Goal: Submit feedback/report problem

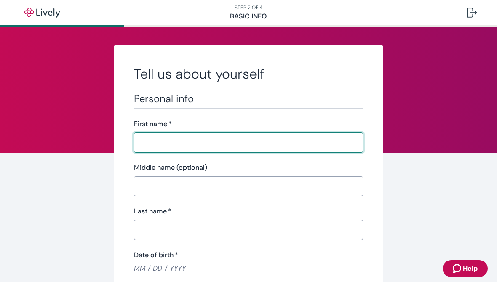
click at [154, 140] on input "First name   *" at bounding box center [248, 142] width 229 height 17
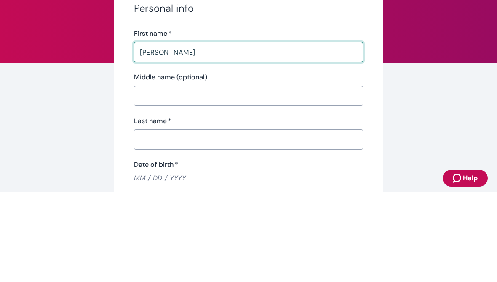
type input "Sandra"
click at [177, 178] on input "Middle name (optional)" at bounding box center [248, 186] width 229 height 17
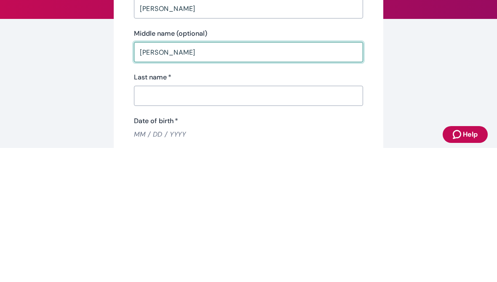
type input "Lee"
click at [185, 222] on input "Last name   *" at bounding box center [248, 230] width 229 height 17
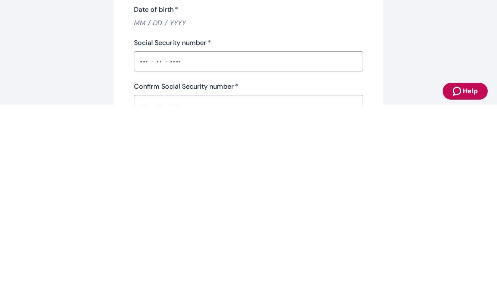
scroll to position [68, 0]
type input "Nemcek"
click at [148, 196] on input "Date of birth   *" at bounding box center [248, 201] width 229 height 10
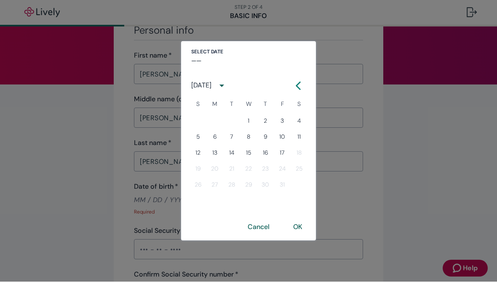
click at [303, 116] on button "4" at bounding box center [298, 121] width 15 height 15
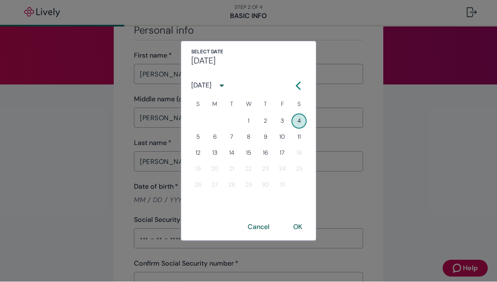
type input "08 / 04 / 2007"
click at [436, 160] on div "Select date Sat, Aug 4 August 2007 S M T W T F S 1 2 3 4 5 6 7 8 9 10 11 12 13 …" at bounding box center [248, 141] width 497 height 282
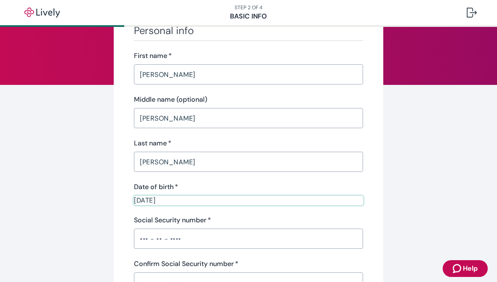
click at [218, 203] on input "08 / 04 / 2007" at bounding box center [248, 201] width 229 height 10
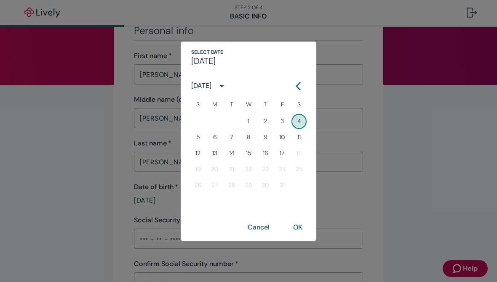
click at [300, 84] on icon "Calendar left arrow" at bounding box center [298, 86] width 8 height 8
click at [290, 83] on icon "Calendar left arrow" at bounding box center [288, 85] width 4 height 7
click at [289, 83] on icon "Calendar left arrow" at bounding box center [288, 85] width 4 height 7
click at [289, 82] on button "Previous month" at bounding box center [287, 86] width 15 height 15
click at [288, 81] on button "Previous month" at bounding box center [287, 86] width 15 height 15
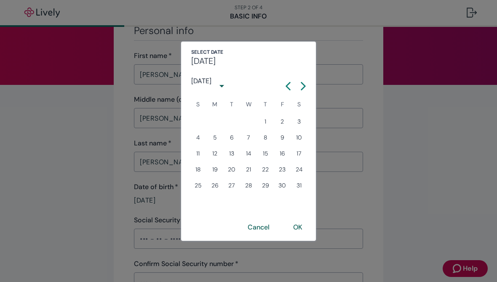
click at [288, 82] on icon "Calendar left arrow" at bounding box center [288, 86] width 8 height 8
click at [287, 82] on icon "Calendar left arrow" at bounding box center [288, 86] width 8 height 8
click at [284, 83] on icon "Calendar left arrow" at bounding box center [288, 86] width 8 height 8
click at [289, 64] on div "Sat, Aug 4" at bounding box center [248, 61] width 114 height 10
click at [288, 85] on icon "Calendar left arrow" at bounding box center [288, 86] width 8 height 8
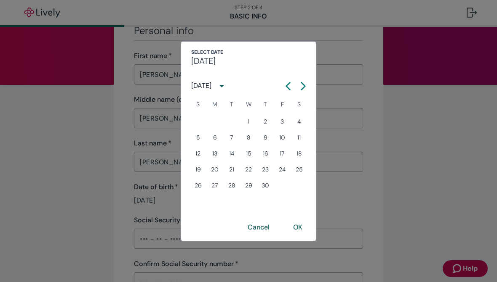
click at [288, 85] on icon "Calendar left arrow" at bounding box center [288, 86] width 8 height 8
click at [289, 83] on icon "Calendar left arrow" at bounding box center [288, 85] width 4 height 7
click at [287, 82] on button "Previous month" at bounding box center [287, 86] width 15 height 15
click at [287, 81] on button "Previous month" at bounding box center [287, 86] width 15 height 15
click at [432, 122] on div "Select date Sat, Aug 4 July 2006 S M T W T F S 1 2 3 4 5 6 7 8 9 10 11 12 13 14…" at bounding box center [248, 141] width 497 height 282
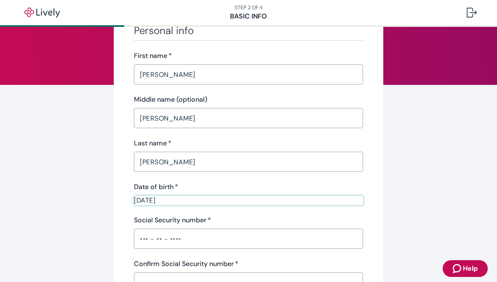
click at [212, 204] on input "08 / 04 / 2007" at bounding box center [248, 201] width 229 height 10
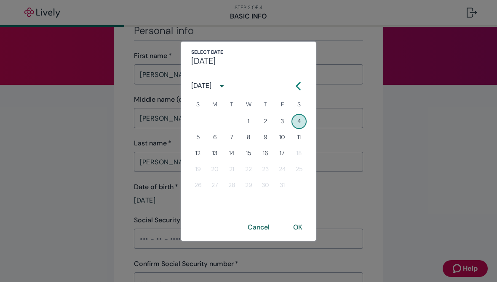
click at [299, 86] on icon "Calendar left arrow" at bounding box center [298, 86] width 8 height 8
click at [299, 86] on icon "Calendar right arrow" at bounding box center [303, 86] width 8 height 8
click at [300, 82] on icon "Calendar left arrow" at bounding box center [298, 85] width 4 height 7
click at [289, 84] on icon "Calendar left arrow" at bounding box center [288, 85] width 4 height 7
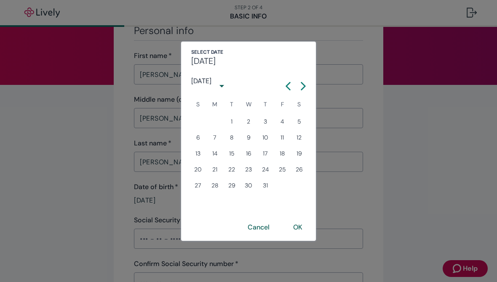
click at [287, 83] on icon "Calendar left arrow" at bounding box center [288, 86] width 8 height 8
click at [286, 82] on icon "Calendar left arrow" at bounding box center [288, 86] width 8 height 8
click at [283, 82] on button "Previous month" at bounding box center [287, 86] width 15 height 15
click at [282, 84] on button "Previous month" at bounding box center [287, 86] width 15 height 15
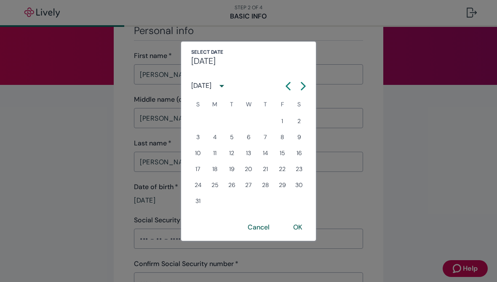
click at [286, 87] on icon "Calendar left arrow" at bounding box center [288, 86] width 8 height 8
click at [285, 86] on icon "Calendar left arrow" at bounding box center [288, 86] width 8 height 8
click at [288, 85] on icon "Calendar left arrow" at bounding box center [288, 85] width 4 height 7
click at [287, 85] on icon "Calendar left arrow" at bounding box center [288, 85] width 4 height 7
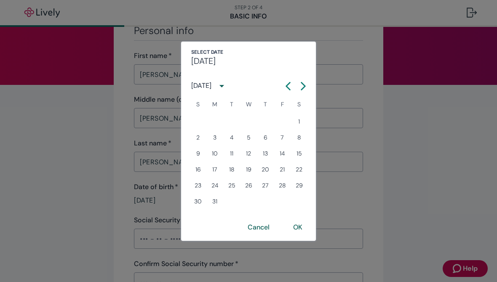
click at [286, 85] on icon "Calendar left arrow" at bounding box center [288, 85] width 4 height 7
click at [284, 89] on icon "Calendar left arrow" at bounding box center [288, 86] width 8 height 8
click at [283, 88] on button "Previous month" at bounding box center [287, 86] width 15 height 15
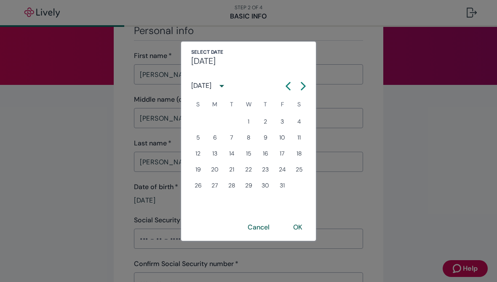
click at [282, 89] on button "Previous month" at bounding box center [287, 86] width 15 height 15
click at [283, 91] on button "Previous month" at bounding box center [287, 86] width 15 height 15
click at [286, 90] on button "Previous month" at bounding box center [287, 86] width 15 height 15
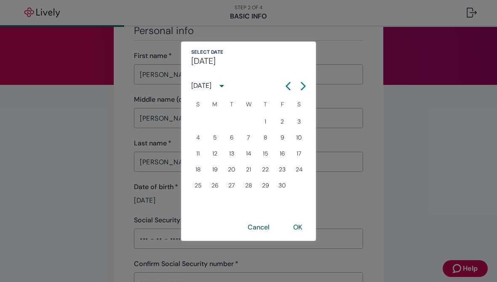
click at [289, 88] on icon "Calendar left arrow" at bounding box center [288, 86] width 8 height 8
click at [288, 87] on icon "Calendar left arrow" at bounding box center [288, 86] width 8 height 8
click at [288, 84] on icon "Calendar left arrow" at bounding box center [288, 85] width 4 height 7
click at [287, 84] on icon "Calendar left arrow" at bounding box center [288, 86] width 8 height 8
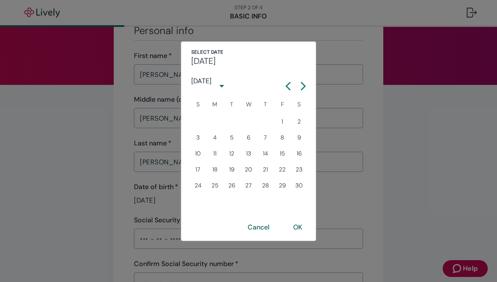
click at [287, 84] on icon "Calendar left arrow" at bounding box center [288, 86] width 8 height 8
click at [289, 85] on icon "Calendar left arrow" at bounding box center [288, 86] width 8 height 8
click at [288, 85] on icon "Calendar left arrow" at bounding box center [288, 86] width 8 height 8
click at [291, 84] on icon "Calendar left arrow" at bounding box center [288, 86] width 8 height 8
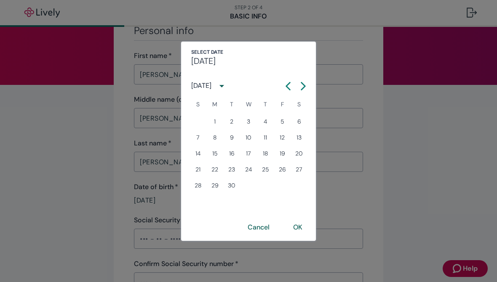
click at [289, 84] on icon "Calendar left arrow" at bounding box center [288, 86] width 8 height 8
click at [289, 84] on icon "Calendar left arrow" at bounding box center [288, 85] width 4 height 7
click at [288, 86] on icon "Calendar left arrow" at bounding box center [288, 86] width 8 height 8
click at [288, 85] on icon "Calendar left arrow" at bounding box center [288, 86] width 8 height 8
click at [286, 85] on icon "Calendar left arrow" at bounding box center [288, 86] width 8 height 8
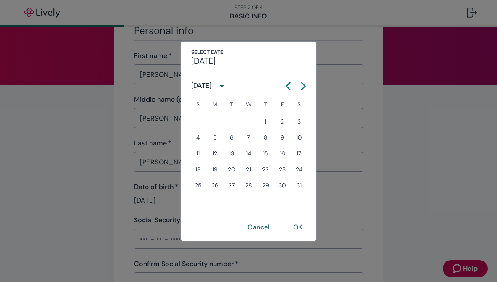
click at [286, 85] on icon "Calendar left arrow" at bounding box center [288, 86] width 8 height 8
click at [286, 87] on icon "Calendar left arrow" at bounding box center [288, 86] width 8 height 8
click at [285, 86] on icon "Calendar left arrow" at bounding box center [288, 86] width 8 height 8
click at [287, 86] on icon "Calendar left arrow" at bounding box center [288, 86] width 8 height 8
click at [287, 86] on icon "Calendar left arrow" at bounding box center [288, 85] width 4 height 7
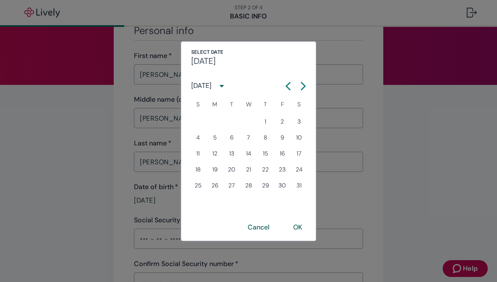
click at [286, 89] on icon "Calendar left arrow" at bounding box center [288, 86] width 8 height 8
click at [288, 89] on icon "Calendar left arrow" at bounding box center [288, 86] width 8 height 8
click at [288, 88] on icon "Calendar left arrow" at bounding box center [288, 85] width 4 height 7
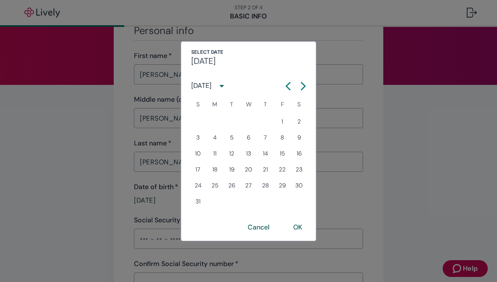
click at [287, 88] on icon "Calendar left arrow" at bounding box center [288, 85] width 4 height 7
click at [287, 87] on icon "Calendar left arrow" at bounding box center [288, 85] width 4 height 7
click at [285, 87] on icon "Calendar left arrow" at bounding box center [288, 86] width 8 height 8
click at [284, 86] on icon "Calendar left arrow" at bounding box center [288, 86] width 8 height 8
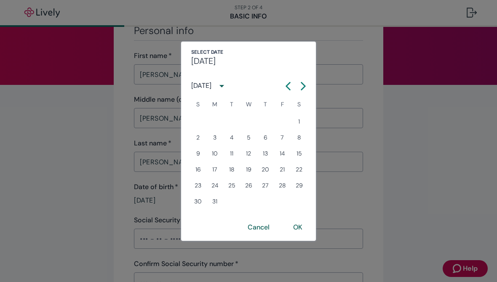
click at [281, 87] on button "Previous month" at bounding box center [287, 86] width 15 height 15
click at [283, 88] on button "Previous month" at bounding box center [287, 86] width 15 height 15
click at [283, 87] on button "Previous month" at bounding box center [287, 86] width 15 height 15
click at [284, 86] on icon "Calendar left arrow" at bounding box center [288, 86] width 8 height 8
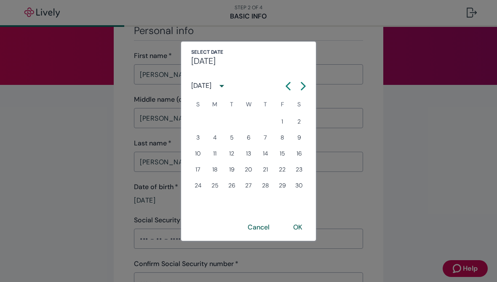
click at [283, 85] on button "Previous month" at bounding box center [287, 86] width 15 height 15
click at [284, 85] on icon "Calendar left arrow" at bounding box center [288, 86] width 8 height 8
click at [285, 86] on icon "Calendar left arrow" at bounding box center [288, 86] width 8 height 8
click at [284, 86] on icon "Calendar left arrow" at bounding box center [288, 86] width 8 height 8
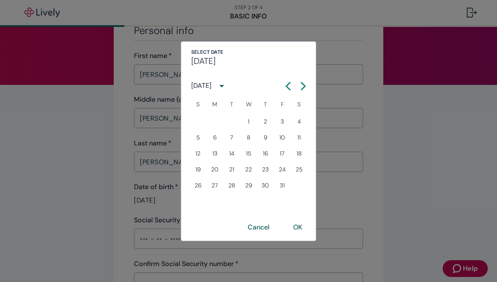
click at [284, 85] on icon "Calendar left arrow" at bounding box center [288, 86] width 8 height 8
click at [284, 87] on icon "Calendar left arrow" at bounding box center [288, 86] width 8 height 8
click at [284, 86] on icon "Calendar left arrow" at bounding box center [288, 86] width 8 height 8
click at [284, 85] on icon "Calendar left arrow" at bounding box center [288, 86] width 8 height 8
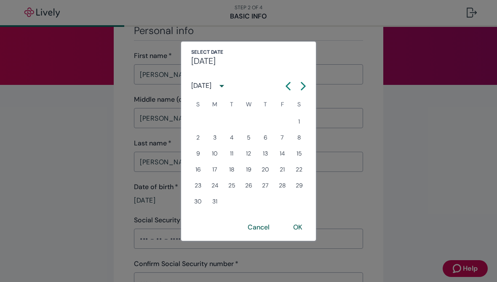
click at [283, 85] on button "Previous month" at bounding box center [287, 86] width 15 height 15
click at [285, 86] on icon "Calendar left arrow" at bounding box center [288, 86] width 8 height 8
click at [285, 87] on icon "Calendar left arrow" at bounding box center [288, 86] width 8 height 8
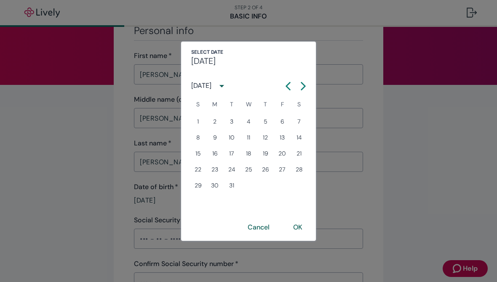
click at [289, 84] on icon "Calendar left arrow" at bounding box center [288, 86] width 8 height 8
click at [289, 84] on icon "Calendar left arrow" at bounding box center [288, 85] width 4 height 7
click at [289, 84] on icon "Calendar left arrow" at bounding box center [288, 86] width 8 height 8
click at [289, 84] on icon "Calendar left arrow" at bounding box center [288, 85] width 4 height 7
click at [292, 82] on icon "Calendar left arrow" at bounding box center [288, 86] width 8 height 8
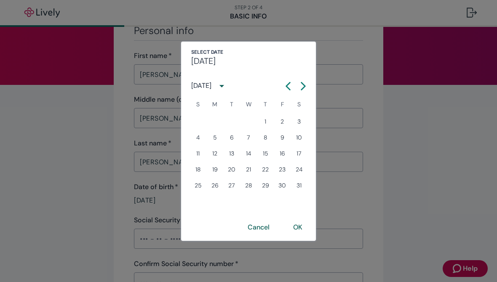
click at [291, 82] on icon "Calendar left arrow" at bounding box center [288, 86] width 8 height 8
click at [288, 83] on icon "Calendar left arrow" at bounding box center [288, 85] width 4 height 7
click at [288, 83] on icon "Calendar left arrow" at bounding box center [288, 86] width 8 height 8
click at [288, 82] on icon "Calendar left arrow" at bounding box center [288, 86] width 8 height 8
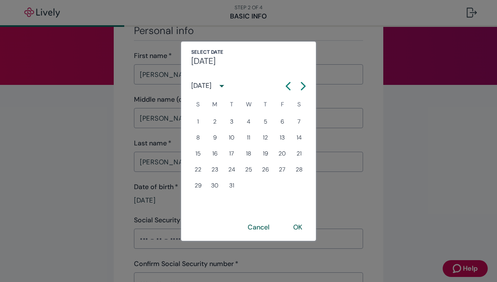
click at [284, 84] on icon "Calendar left arrow" at bounding box center [288, 86] width 8 height 8
click at [287, 80] on button "Previous month" at bounding box center [287, 86] width 15 height 15
click at [286, 80] on button "Previous month" at bounding box center [287, 86] width 15 height 15
click at [281, 85] on button "Previous month" at bounding box center [287, 86] width 15 height 15
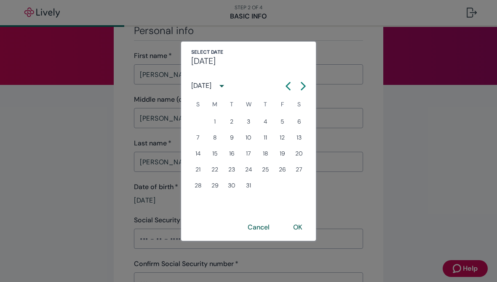
click at [281, 85] on button "Previous month" at bounding box center [287, 86] width 15 height 15
click at [281, 86] on button "Previous month" at bounding box center [287, 86] width 15 height 15
click at [286, 86] on icon "Calendar left arrow" at bounding box center [288, 85] width 4 height 7
click at [286, 85] on icon "Calendar left arrow" at bounding box center [288, 85] width 4 height 7
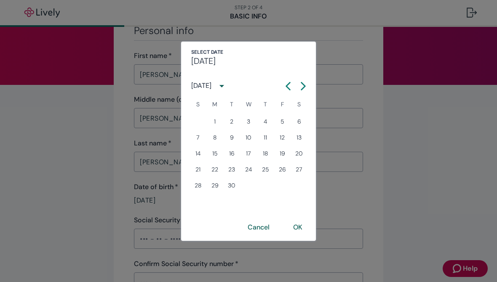
click at [287, 85] on icon "Calendar left arrow" at bounding box center [288, 86] width 8 height 8
click at [286, 84] on icon "Calendar left arrow" at bounding box center [288, 86] width 8 height 8
click at [287, 83] on icon "Calendar left arrow" at bounding box center [288, 86] width 8 height 8
click at [286, 83] on icon "Calendar left arrow" at bounding box center [288, 86] width 8 height 8
click at [284, 85] on icon "Calendar left arrow" at bounding box center [288, 86] width 8 height 8
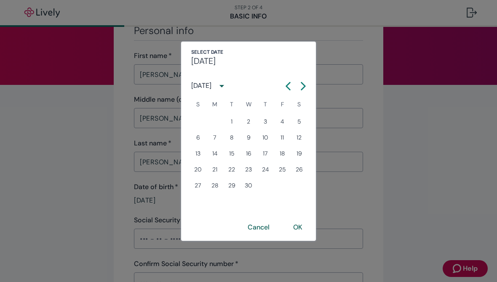
click at [283, 85] on button "Previous month" at bounding box center [287, 86] width 15 height 15
click at [285, 83] on icon "Calendar left arrow" at bounding box center [288, 86] width 8 height 8
click at [284, 82] on icon "Calendar left arrow" at bounding box center [288, 86] width 8 height 8
click at [283, 84] on button "Previous month" at bounding box center [287, 86] width 15 height 15
click at [283, 83] on button "Previous month" at bounding box center [287, 86] width 15 height 15
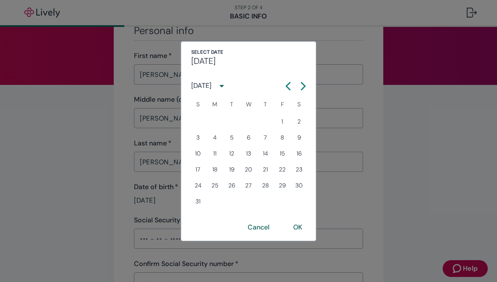
click at [282, 86] on button "Previous month" at bounding box center [287, 86] width 15 height 15
click at [281, 86] on button "Previous month" at bounding box center [287, 86] width 15 height 15
click at [284, 86] on icon "Calendar left arrow" at bounding box center [288, 86] width 8 height 8
click at [285, 86] on icon "Calendar left arrow" at bounding box center [288, 86] width 8 height 8
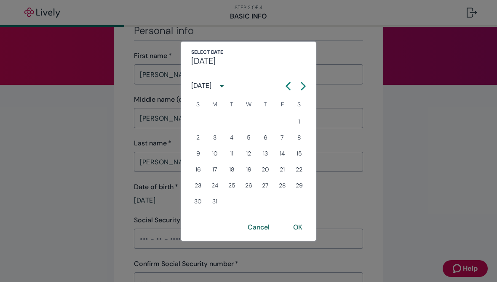
click at [285, 85] on icon "Calendar left arrow" at bounding box center [288, 86] width 8 height 8
click at [286, 86] on icon "Calendar left arrow" at bounding box center [288, 85] width 4 height 7
click at [286, 87] on icon "Calendar left arrow" at bounding box center [288, 86] width 8 height 8
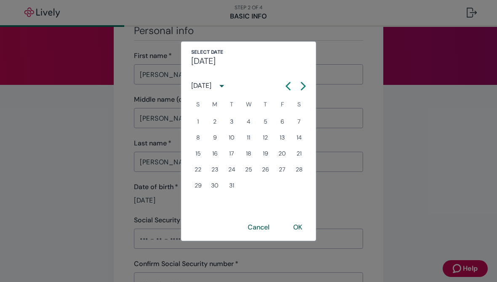
click at [287, 86] on icon "Calendar left arrow" at bounding box center [288, 85] width 4 height 7
click at [286, 85] on icon "Calendar left arrow" at bounding box center [288, 85] width 4 height 7
click at [288, 90] on icon "Calendar left arrow" at bounding box center [288, 86] width 8 height 8
click at [287, 90] on icon "Calendar left arrow" at bounding box center [288, 86] width 8 height 8
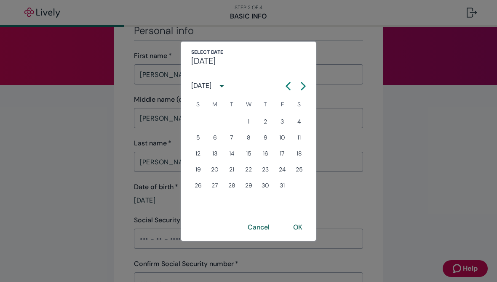
click at [287, 90] on icon "Calendar left arrow" at bounding box center [288, 86] width 8 height 8
click at [287, 91] on button "Previous month" at bounding box center [287, 86] width 15 height 15
click at [286, 90] on button "Previous month" at bounding box center [287, 86] width 15 height 15
click at [292, 86] on button "Previous month" at bounding box center [287, 86] width 15 height 15
click at [292, 86] on icon "Calendar left arrow" at bounding box center [288, 86] width 8 height 8
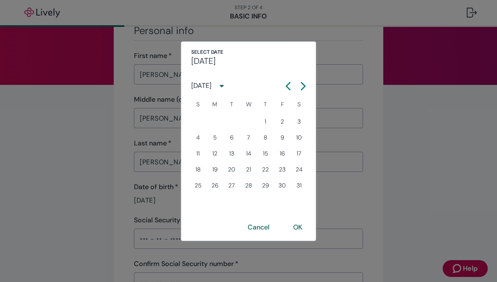
click at [290, 84] on icon "Calendar left arrow" at bounding box center [288, 86] width 8 height 8
click at [289, 83] on icon "Calendar left arrow" at bounding box center [288, 85] width 4 height 7
click at [285, 83] on icon "Calendar left arrow" at bounding box center [288, 86] width 8 height 8
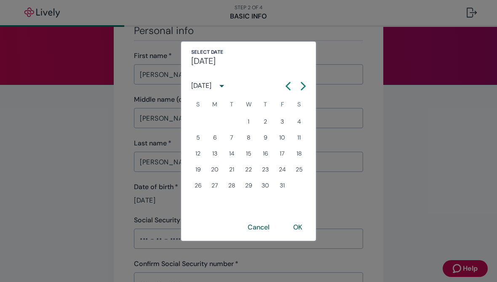
click at [285, 83] on icon "Calendar left arrow" at bounding box center [288, 86] width 8 height 8
click at [285, 82] on icon "Calendar left arrow" at bounding box center [288, 86] width 8 height 8
click at [287, 83] on icon "Calendar left arrow" at bounding box center [288, 86] width 8 height 8
click at [286, 83] on icon "Calendar left arrow" at bounding box center [288, 86] width 8 height 8
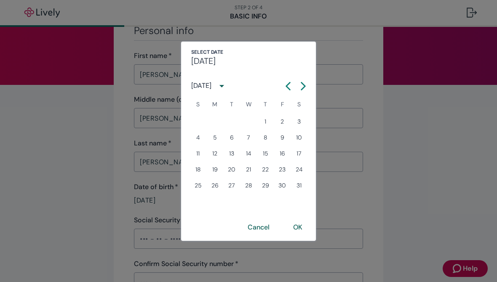
click at [288, 84] on icon "Calendar left arrow" at bounding box center [288, 85] width 4 height 7
click at [288, 85] on icon "Calendar left arrow" at bounding box center [288, 85] width 4 height 7
click at [288, 84] on icon "Calendar left arrow" at bounding box center [288, 85] width 4 height 7
click at [288, 82] on icon "Calendar left arrow" at bounding box center [288, 86] width 8 height 8
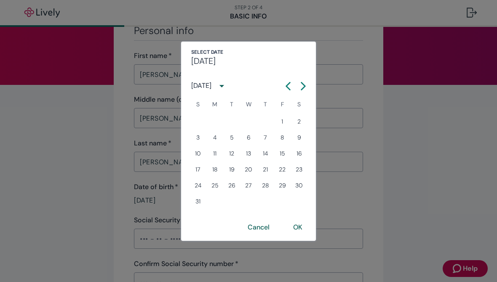
click at [288, 82] on icon "Calendar left arrow" at bounding box center [288, 86] width 8 height 8
click at [287, 82] on icon "Calendar left arrow" at bounding box center [288, 86] width 8 height 8
click at [289, 83] on icon "Calendar left arrow" at bounding box center [288, 85] width 4 height 7
click at [288, 82] on icon "Calendar left arrow" at bounding box center [288, 86] width 8 height 8
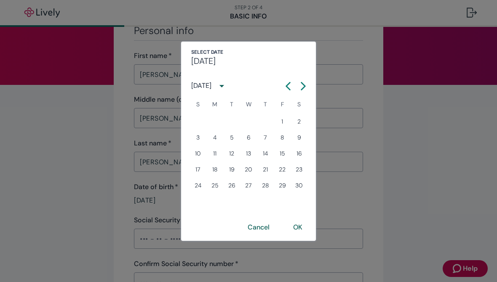
click at [290, 82] on icon "Calendar left arrow" at bounding box center [288, 86] width 8 height 8
click at [290, 82] on icon "Calendar left arrow" at bounding box center [288, 85] width 4 height 7
click at [288, 83] on icon "Calendar left arrow" at bounding box center [288, 86] width 8 height 8
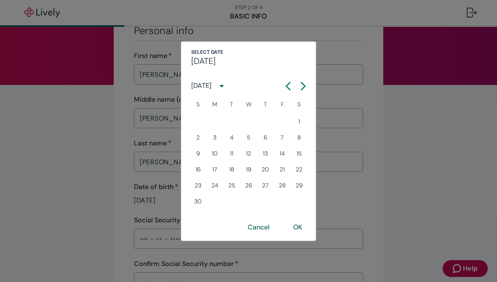
click at [288, 82] on icon "Calendar left arrow" at bounding box center [288, 86] width 8 height 8
click at [285, 83] on icon "Calendar left arrow" at bounding box center [288, 86] width 8 height 8
click at [284, 83] on icon "Calendar left arrow" at bounding box center [288, 86] width 8 height 8
click at [286, 83] on icon "Calendar left arrow" at bounding box center [288, 86] width 8 height 8
click at [285, 86] on icon "Calendar left arrow" at bounding box center [288, 86] width 8 height 8
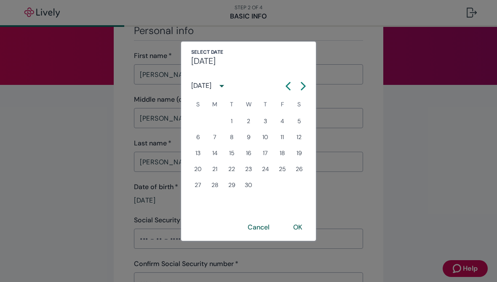
click at [284, 87] on icon "Calendar left arrow" at bounding box center [288, 86] width 8 height 8
click at [288, 83] on icon "Calendar left arrow" at bounding box center [288, 85] width 4 height 7
click at [288, 83] on icon "Calendar left arrow" at bounding box center [288, 86] width 8 height 8
click at [287, 79] on button "Previous month" at bounding box center [287, 86] width 15 height 15
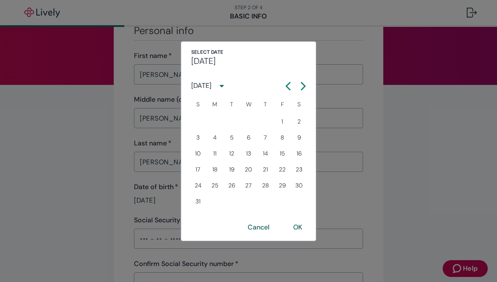
click at [288, 82] on icon "Calendar left arrow" at bounding box center [288, 86] width 8 height 8
click at [287, 82] on icon "Calendar left arrow" at bounding box center [288, 86] width 8 height 8
click at [289, 83] on icon "Calendar left arrow" at bounding box center [288, 85] width 4 height 7
click at [289, 84] on icon "Calendar left arrow" at bounding box center [288, 86] width 8 height 8
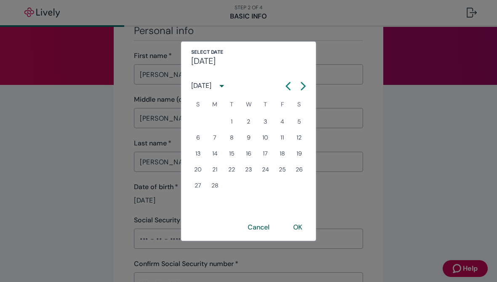
click at [289, 84] on icon "Calendar left arrow" at bounding box center [288, 85] width 4 height 7
click at [288, 84] on icon "Calendar left arrow" at bounding box center [288, 85] width 4 height 7
click at [288, 83] on icon "Calendar left arrow" at bounding box center [288, 86] width 8 height 8
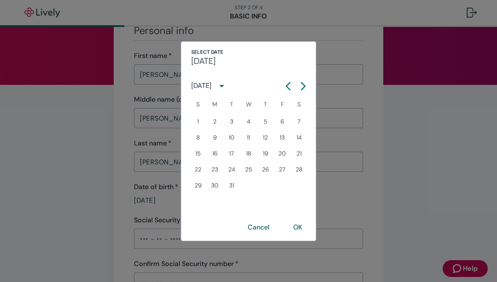
click at [289, 83] on icon "Calendar left arrow" at bounding box center [288, 85] width 4 height 7
click at [289, 82] on icon "Calendar left arrow" at bounding box center [288, 85] width 4 height 7
click at [287, 85] on icon "Calendar left arrow" at bounding box center [288, 85] width 4 height 7
click at [288, 85] on icon "Calendar left arrow" at bounding box center [288, 85] width 4 height 7
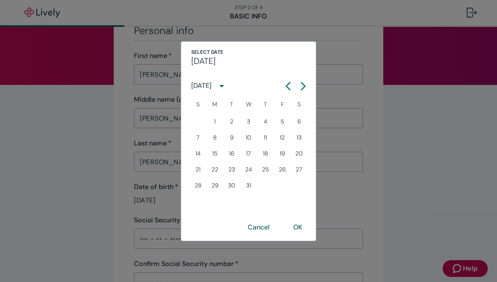
click at [287, 85] on icon "Calendar left arrow" at bounding box center [288, 85] width 4 height 7
click at [289, 84] on icon "Calendar left arrow" at bounding box center [288, 86] width 8 height 8
click at [289, 84] on icon "Calendar left arrow" at bounding box center [288, 85] width 4 height 7
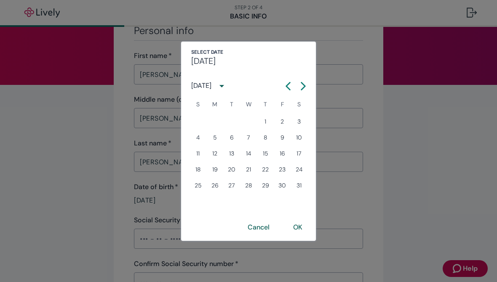
click at [289, 86] on icon "Calendar left arrow" at bounding box center [288, 86] width 8 height 8
click at [289, 85] on icon "Calendar left arrow" at bounding box center [288, 86] width 8 height 8
click at [289, 83] on icon "Calendar left arrow" at bounding box center [288, 85] width 4 height 7
click at [287, 84] on icon "Calendar left arrow" at bounding box center [288, 86] width 8 height 8
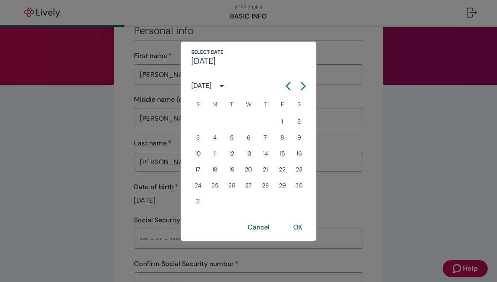
click at [286, 84] on icon "Calendar left arrow" at bounding box center [288, 86] width 8 height 8
click at [290, 83] on icon "Calendar left arrow" at bounding box center [288, 86] width 8 height 8
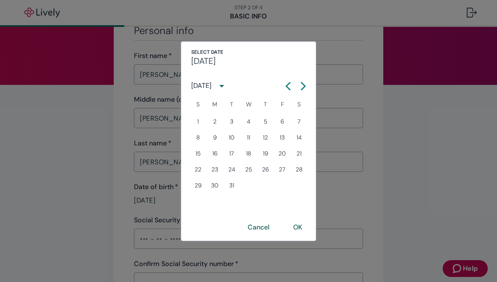
click at [286, 83] on icon "Calendar left arrow" at bounding box center [288, 86] width 8 height 8
click at [285, 83] on icon "Calendar left arrow" at bounding box center [288, 86] width 8 height 8
click at [288, 82] on icon "Calendar left arrow" at bounding box center [288, 86] width 8 height 8
click at [286, 83] on icon "Calendar left arrow" at bounding box center [288, 86] width 8 height 8
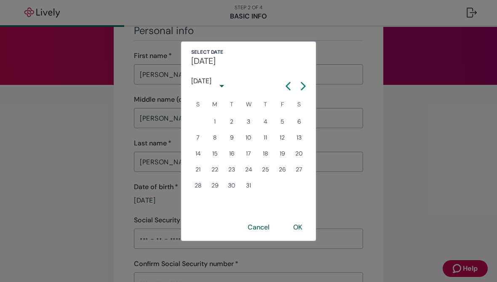
click at [286, 83] on icon "Calendar left arrow" at bounding box center [288, 86] width 8 height 8
click at [285, 84] on icon "Calendar left arrow" at bounding box center [288, 86] width 8 height 8
click at [287, 84] on icon "Calendar left arrow" at bounding box center [288, 85] width 4 height 7
click at [287, 84] on icon "Calendar left arrow" at bounding box center [288, 86] width 8 height 8
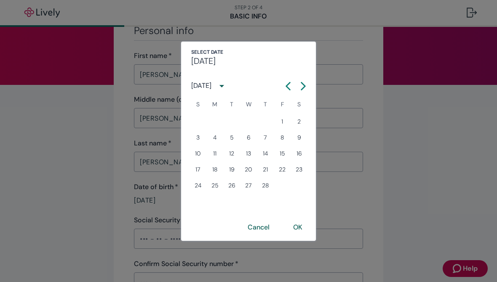
click at [284, 85] on icon "Calendar left arrow" at bounding box center [288, 86] width 8 height 8
click at [287, 84] on icon "Calendar left arrow" at bounding box center [288, 86] width 8 height 8
click at [286, 84] on icon "Calendar left arrow" at bounding box center [288, 86] width 8 height 8
click at [288, 85] on icon "Calendar left arrow" at bounding box center [288, 85] width 4 height 7
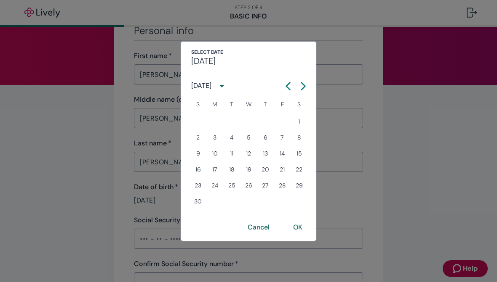
click at [288, 85] on icon "Calendar left arrow" at bounding box center [288, 85] width 4 height 7
click at [289, 84] on icon "Calendar left arrow" at bounding box center [288, 85] width 4 height 7
click at [289, 83] on icon "Calendar left arrow" at bounding box center [288, 85] width 4 height 7
click at [288, 86] on icon "Calendar left arrow" at bounding box center [288, 86] width 8 height 8
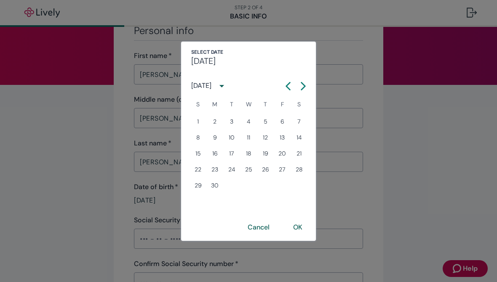
click at [289, 85] on icon "Calendar left arrow" at bounding box center [288, 86] width 8 height 8
click at [286, 83] on icon "Calendar left arrow" at bounding box center [288, 86] width 8 height 8
click at [286, 82] on icon "Calendar left arrow" at bounding box center [288, 86] width 8 height 8
click at [284, 84] on icon "Calendar left arrow" at bounding box center [288, 86] width 8 height 8
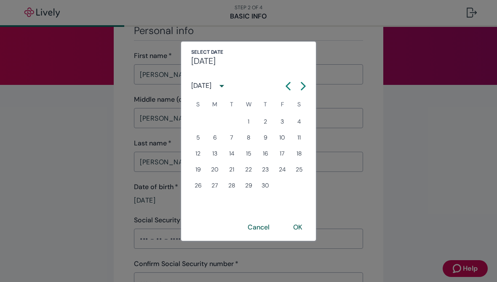
click at [284, 84] on icon "Calendar left arrow" at bounding box center [288, 86] width 8 height 8
click at [286, 84] on icon "Calendar left arrow" at bounding box center [288, 86] width 8 height 8
click at [286, 83] on icon "Calendar left arrow" at bounding box center [288, 86] width 8 height 8
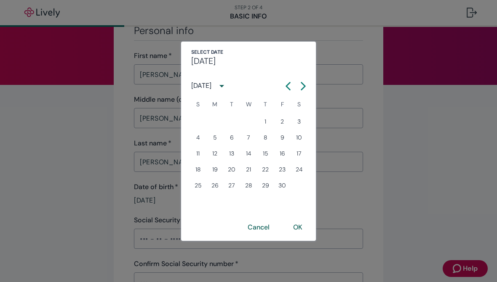
click at [284, 84] on icon "Calendar left arrow" at bounding box center [288, 86] width 8 height 8
click at [287, 82] on icon "Calendar left arrow" at bounding box center [288, 86] width 8 height 8
click at [289, 83] on icon "Calendar left arrow" at bounding box center [288, 85] width 4 height 7
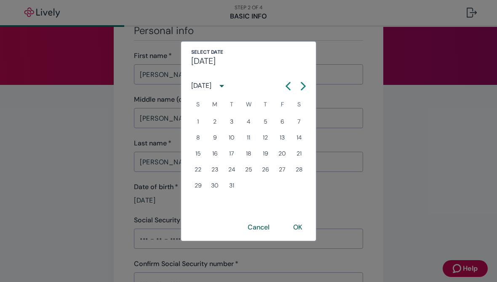
click at [289, 83] on icon "Calendar left arrow" at bounding box center [288, 85] width 4 height 7
click at [287, 82] on button "Previous month" at bounding box center [287, 86] width 15 height 15
click at [287, 81] on button "Previous month" at bounding box center [287, 86] width 15 height 15
click at [286, 83] on icon "Calendar left arrow" at bounding box center [288, 86] width 8 height 8
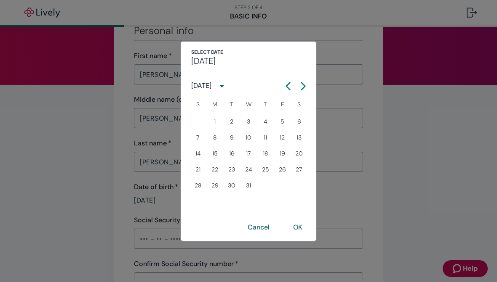
click at [285, 85] on icon "Calendar left arrow" at bounding box center [288, 86] width 8 height 8
click at [287, 85] on icon "Calendar left arrow" at bounding box center [288, 85] width 4 height 7
click at [287, 84] on icon "Calendar left arrow" at bounding box center [288, 86] width 8 height 8
click at [286, 86] on icon "Calendar left arrow" at bounding box center [288, 85] width 4 height 7
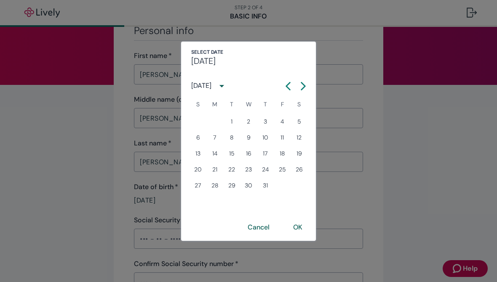
click at [286, 85] on icon "Calendar left arrow" at bounding box center [288, 86] width 8 height 8
click at [288, 83] on icon "Calendar left arrow" at bounding box center [288, 86] width 8 height 8
click at [289, 82] on icon "Calendar left arrow" at bounding box center [288, 85] width 4 height 7
click at [289, 82] on button "Previous month" at bounding box center [287, 86] width 15 height 15
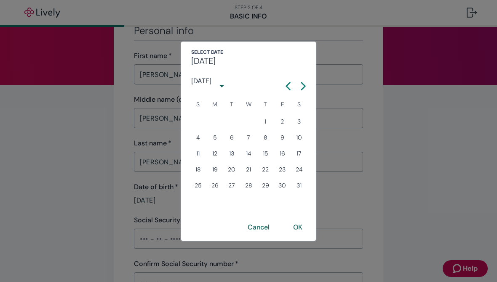
click at [290, 85] on icon "Calendar left arrow" at bounding box center [288, 86] width 8 height 8
click at [288, 83] on icon "Calendar left arrow" at bounding box center [288, 85] width 4 height 7
click at [288, 83] on icon "Calendar left arrow" at bounding box center [288, 86] width 8 height 8
click at [288, 84] on icon "Calendar left arrow" at bounding box center [288, 85] width 4 height 7
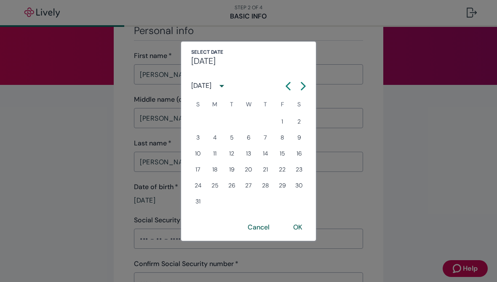
click at [288, 83] on icon "Calendar left arrow" at bounding box center [288, 86] width 8 height 8
click at [288, 84] on icon "Calendar left arrow" at bounding box center [288, 85] width 4 height 7
click at [284, 82] on icon "Calendar left arrow" at bounding box center [288, 86] width 8 height 8
click at [283, 82] on button "Previous month" at bounding box center [287, 86] width 15 height 15
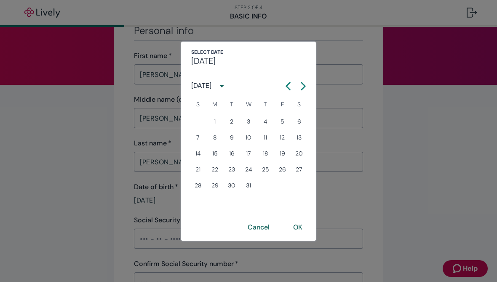
click at [284, 82] on button "Previous month" at bounding box center [287, 86] width 15 height 15
click at [285, 82] on icon "Calendar left arrow" at bounding box center [288, 86] width 8 height 8
click at [285, 82] on button "Previous month" at bounding box center [287, 86] width 15 height 15
click at [284, 84] on icon "Calendar left arrow" at bounding box center [288, 86] width 8 height 8
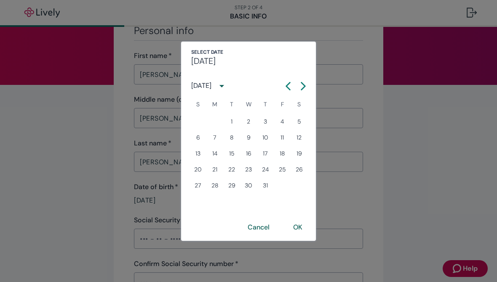
click at [284, 83] on icon "Calendar left arrow" at bounding box center [288, 86] width 8 height 8
click at [282, 84] on button "Previous month" at bounding box center [287, 86] width 15 height 15
click at [282, 83] on button "Previous month" at bounding box center [287, 86] width 15 height 15
click at [283, 84] on button "Previous month" at bounding box center [287, 86] width 15 height 15
click at [282, 84] on button "Previous month" at bounding box center [287, 86] width 15 height 15
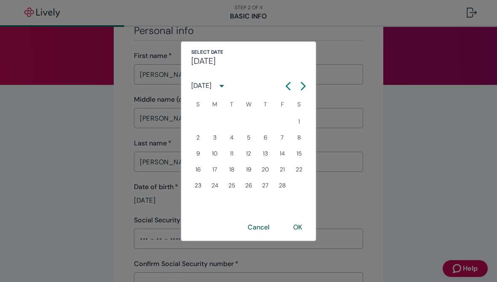
click at [286, 82] on icon "Calendar left arrow" at bounding box center [288, 86] width 8 height 8
click at [284, 82] on icon "Calendar left arrow" at bounding box center [288, 86] width 8 height 8
click at [285, 81] on button "Previous month" at bounding box center [287, 86] width 15 height 15
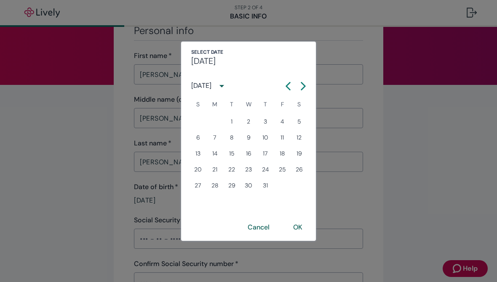
click at [284, 81] on button "Previous month" at bounding box center [287, 86] width 15 height 15
click at [287, 82] on icon "Calendar left arrow" at bounding box center [288, 86] width 8 height 8
click at [286, 82] on icon "Calendar left arrow" at bounding box center [288, 86] width 8 height 8
click at [289, 81] on button "Previous month" at bounding box center [287, 86] width 15 height 15
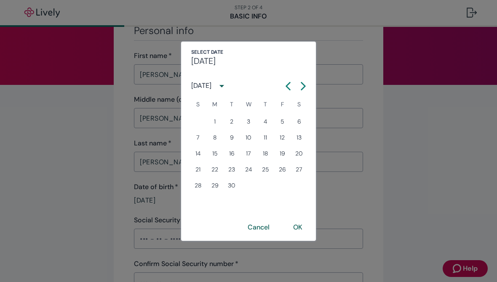
click at [288, 84] on icon "Calendar left arrow" at bounding box center [288, 85] width 4 height 7
click at [287, 84] on icon "Calendar left arrow" at bounding box center [288, 86] width 8 height 8
click at [287, 85] on icon "Calendar left arrow" at bounding box center [288, 85] width 4 height 7
click at [284, 82] on icon "Calendar left arrow" at bounding box center [288, 86] width 8 height 8
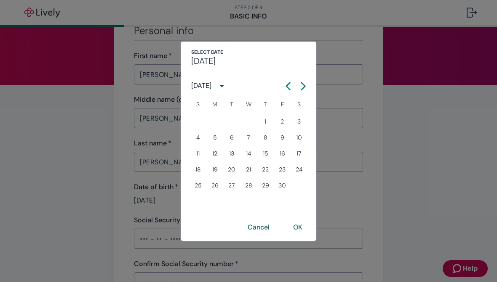
click at [284, 82] on icon "Calendar left arrow" at bounding box center [288, 86] width 8 height 8
click at [287, 85] on icon "Calendar left arrow" at bounding box center [288, 85] width 4 height 7
click at [290, 85] on icon "Calendar left arrow" at bounding box center [288, 86] width 8 height 8
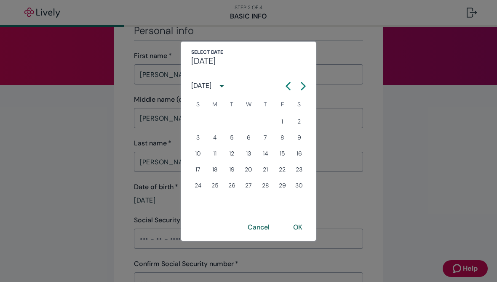
click at [289, 84] on icon "Calendar left arrow" at bounding box center [288, 86] width 8 height 8
click at [286, 83] on icon "Calendar left arrow" at bounding box center [288, 86] width 8 height 8
click at [286, 82] on icon "Calendar left arrow" at bounding box center [288, 86] width 8 height 8
click at [286, 80] on button "Previous month" at bounding box center [287, 86] width 15 height 15
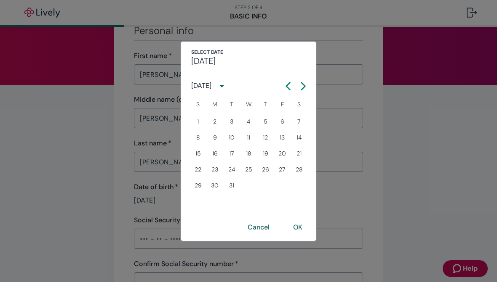
click at [286, 80] on button "Previous month" at bounding box center [287, 86] width 15 height 15
click at [287, 82] on button "Previous month" at bounding box center [287, 86] width 15 height 15
click at [288, 85] on icon "Calendar left arrow" at bounding box center [288, 85] width 4 height 7
click at [287, 85] on icon "Calendar left arrow" at bounding box center [288, 85] width 4 height 7
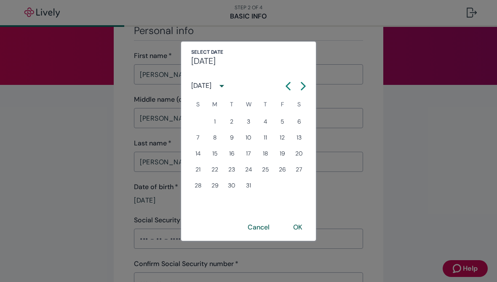
click at [287, 84] on icon "Calendar left arrow" at bounding box center [288, 85] width 4 height 7
click at [287, 84] on icon "Calendar left arrow" at bounding box center [288, 86] width 8 height 8
click at [285, 82] on icon "Calendar left arrow" at bounding box center [288, 86] width 8 height 8
click at [287, 81] on button "Previous month" at bounding box center [287, 86] width 15 height 15
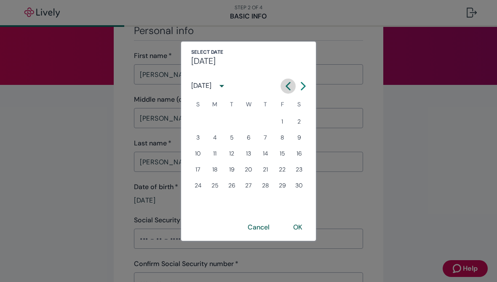
click at [287, 81] on button "Previous month" at bounding box center [287, 86] width 15 height 15
click at [288, 82] on icon "Calendar left arrow" at bounding box center [288, 86] width 8 height 8
click at [285, 84] on icon "Calendar left arrow" at bounding box center [288, 86] width 8 height 8
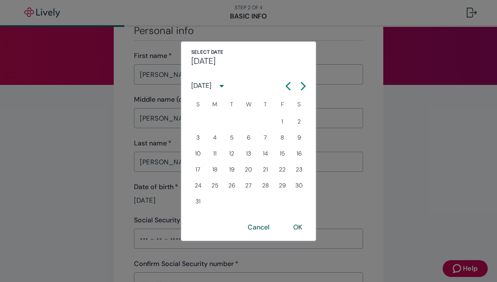
click at [288, 82] on icon "Calendar left arrow" at bounding box center [288, 86] width 8 height 8
click at [290, 84] on icon "Calendar left arrow" at bounding box center [288, 86] width 8 height 8
click at [290, 83] on icon "Calendar left arrow" at bounding box center [288, 86] width 8 height 8
click at [285, 83] on icon "Calendar left arrow" at bounding box center [288, 86] width 8 height 8
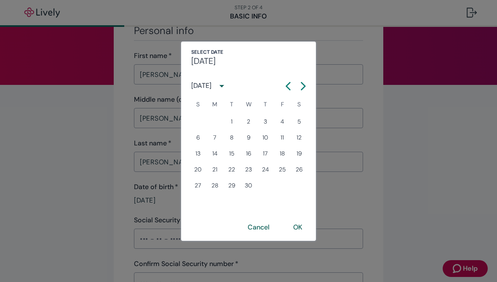
click at [285, 83] on icon "Calendar left arrow" at bounding box center [288, 86] width 8 height 8
click at [281, 82] on button "Previous month" at bounding box center [287, 86] width 15 height 15
click at [285, 82] on icon "Calendar left arrow" at bounding box center [288, 86] width 8 height 8
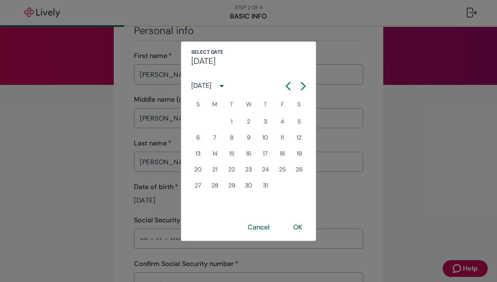
click at [285, 81] on button "Previous month" at bounding box center [287, 86] width 15 height 15
click at [287, 82] on icon "Calendar left arrow" at bounding box center [288, 86] width 8 height 8
click at [287, 83] on icon "Calendar left arrow" at bounding box center [288, 86] width 8 height 8
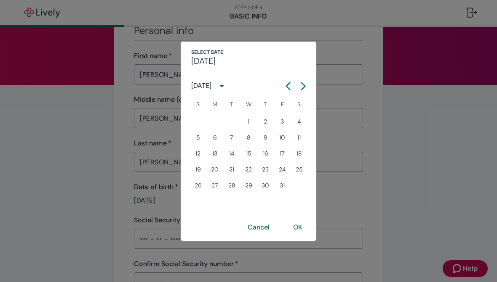
click at [287, 83] on icon "Calendar left arrow" at bounding box center [288, 86] width 8 height 8
click at [281, 84] on button "Previous month" at bounding box center [287, 86] width 15 height 15
click at [280, 84] on button "Previous month" at bounding box center [287, 86] width 15 height 15
click at [289, 85] on icon "Calendar left arrow" at bounding box center [288, 86] width 8 height 8
click at [289, 84] on icon "Calendar left arrow" at bounding box center [288, 85] width 4 height 7
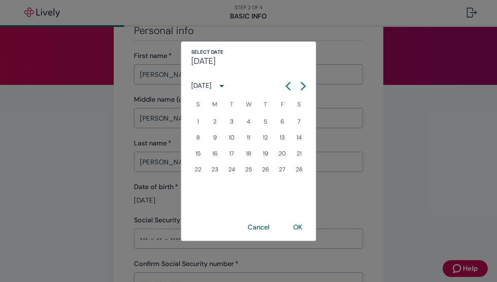
click at [287, 83] on icon "Calendar left arrow" at bounding box center [288, 86] width 8 height 8
click at [289, 84] on icon "Calendar left arrow" at bounding box center [288, 86] width 8 height 8
click at [289, 84] on icon "Calendar left arrow" at bounding box center [288, 85] width 4 height 7
click at [290, 84] on icon "Calendar left arrow" at bounding box center [288, 86] width 8 height 8
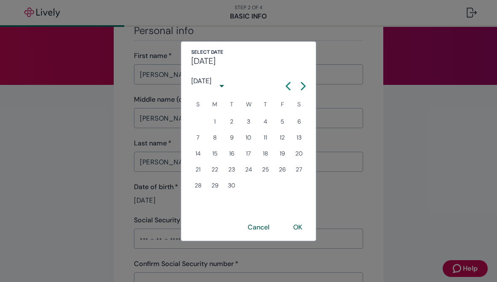
click at [290, 83] on icon "Calendar left arrow" at bounding box center [288, 86] width 8 height 8
click at [290, 84] on icon "Calendar left arrow" at bounding box center [288, 86] width 8 height 8
click at [292, 82] on button "Previous month" at bounding box center [287, 86] width 15 height 15
click at [291, 81] on button "Previous month" at bounding box center [287, 86] width 15 height 15
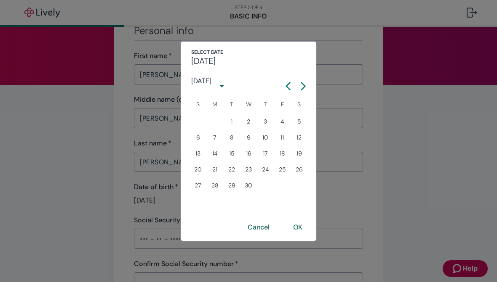
click at [286, 84] on icon "Calendar left arrow" at bounding box center [288, 86] width 8 height 8
click at [286, 83] on icon "Calendar left arrow" at bounding box center [288, 86] width 8 height 8
click at [286, 81] on button "Previous month" at bounding box center [287, 86] width 15 height 15
click at [285, 82] on icon "Calendar left arrow" at bounding box center [288, 86] width 8 height 8
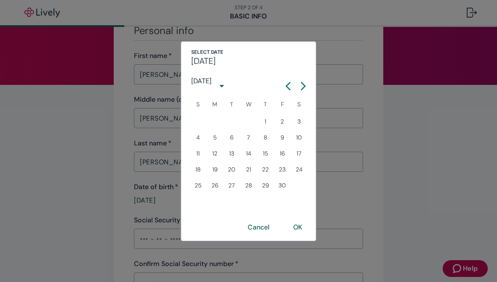
click at [285, 82] on icon "Calendar left arrow" at bounding box center [288, 86] width 8 height 8
click at [286, 82] on icon "Calendar left arrow" at bounding box center [288, 86] width 8 height 8
click at [287, 83] on icon "Calendar left arrow" at bounding box center [288, 86] width 8 height 8
click at [286, 83] on icon "Calendar left arrow" at bounding box center [288, 86] width 8 height 8
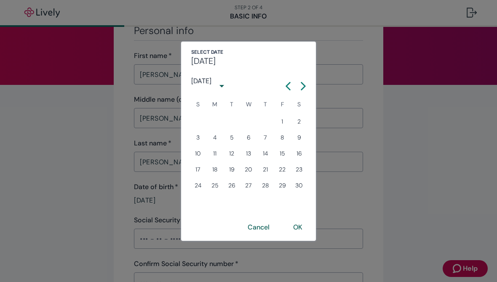
click at [289, 83] on icon "Calendar left arrow" at bounding box center [288, 85] width 4 height 7
click at [289, 82] on icon "Calendar left arrow" at bounding box center [288, 85] width 4 height 7
click at [286, 84] on icon "Calendar left arrow" at bounding box center [288, 86] width 8 height 8
click at [287, 84] on icon "Calendar left arrow" at bounding box center [288, 86] width 8 height 8
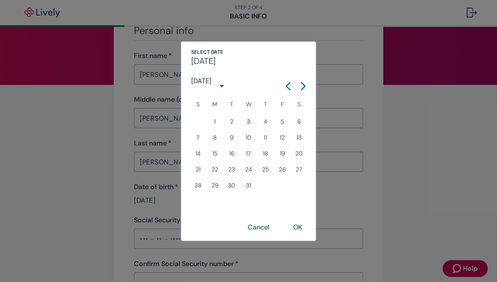
click at [287, 84] on icon "Calendar left arrow" at bounding box center [288, 86] width 8 height 8
click at [287, 83] on icon "Calendar left arrow" at bounding box center [288, 86] width 8 height 8
click at [287, 84] on icon "Calendar left arrow" at bounding box center [288, 86] width 8 height 8
click at [286, 84] on icon "Calendar left arrow" at bounding box center [288, 86] width 8 height 8
click at [283, 86] on button "Previous month" at bounding box center [287, 86] width 15 height 15
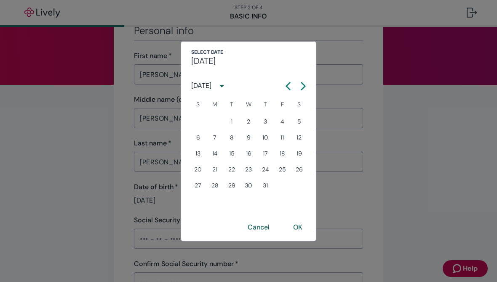
click at [283, 86] on button "Previous month" at bounding box center [287, 86] width 15 height 15
click at [285, 83] on icon "Calendar left arrow" at bounding box center [288, 86] width 8 height 8
click at [288, 84] on icon "Calendar left arrow" at bounding box center [288, 85] width 4 height 7
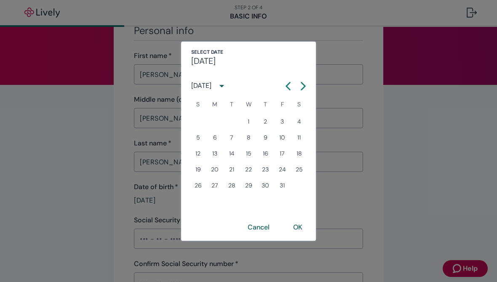
click at [288, 84] on icon "Calendar left arrow" at bounding box center [288, 85] width 4 height 7
click at [287, 84] on icon "Calendar left arrow" at bounding box center [288, 86] width 8 height 8
click at [289, 84] on icon "Calendar left arrow" at bounding box center [288, 85] width 4 height 7
click at [286, 85] on icon "Calendar left arrow" at bounding box center [288, 86] width 8 height 8
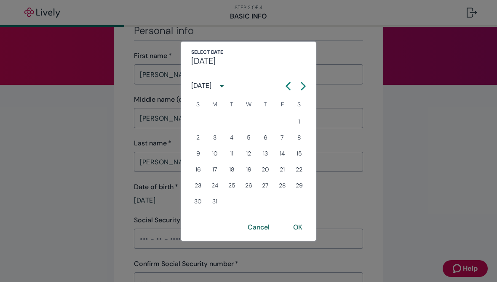
click at [286, 85] on icon "Calendar left arrow" at bounding box center [288, 86] width 8 height 8
click at [291, 85] on icon "Calendar left arrow" at bounding box center [288, 86] width 8 height 8
click at [290, 85] on icon "Calendar left arrow" at bounding box center [288, 86] width 8 height 8
click at [289, 84] on icon "Calendar left arrow" at bounding box center [288, 86] width 8 height 8
click at [289, 84] on icon "Calendar left arrow" at bounding box center [288, 85] width 4 height 7
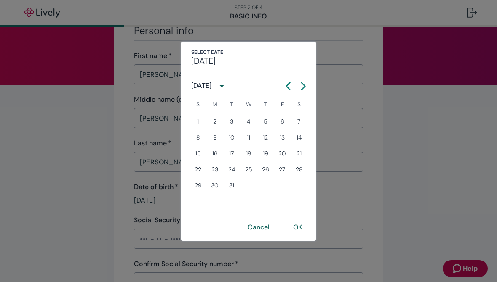
click at [285, 85] on icon "Calendar left arrow" at bounding box center [288, 86] width 8 height 8
click at [284, 85] on icon "Calendar left arrow" at bounding box center [288, 86] width 8 height 8
click at [286, 84] on icon "Calendar left arrow" at bounding box center [288, 86] width 8 height 8
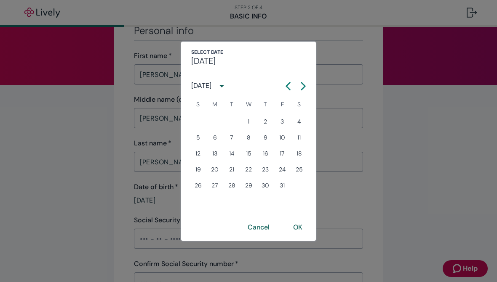
click at [286, 84] on icon "Calendar left arrow" at bounding box center [288, 86] width 8 height 8
click at [286, 86] on icon "Calendar left arrow" at bounding box center [288, 85] width 4 height 7
click at [287, 88] on icon "Calendar left arrow" at bounding box center [288, 85] width 4 height 7
click at [287, 87] on icon "Calendar left arrow" at bounding box center [288, 85] width 4 height 7
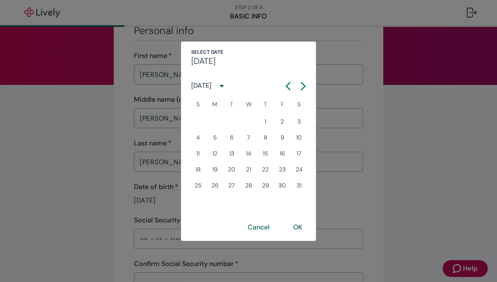
click at [287, 83] on icon "Calendar left arrow" at bounding box center [288, 86] width 8 height 8
click at [287, 82] on icon "Calendar left arrow" at bounding box center [288, 86] width 8 height 8
click at [286, 85] on icon "Calendar left arrow" at bounding box center [288, 86] width 8 height 8
click at [289, 84] on icon "Calendar left arrow" at bounding box center [288, 86] width 8 height 8
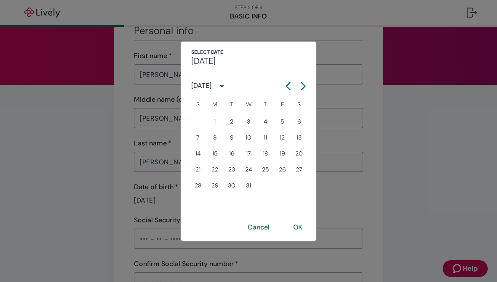
click at [289, 84] on icon "Calendar left arrow" at bounding box center [288, 85] width 4 height 7
click at [289, 86] on icon "Calendar left arrow" at bounding box center [288, 86] width 8 height 8
click at [289, 85] on icon "Calendar left arrow" at bounding box center [288, 86] width 8 height 8
click at [288, 85] on icon "Calendar left arrow" at bounding box center [288, 86] width 8 height 8
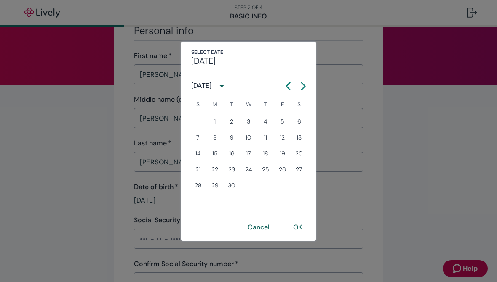
click at [289, 84] on icon "Calendar left arrow" at bounding box center [288, 86] width 8 height 8
click at [293, 84] on button "Previous month" at bounding box center [287, 86] width 15 height 15
click at [292, 84] on button "Previous month" at bounding box center [287, 86] width 15 height 15
click at [291, 85] on icon "Calendar left arrow" at bounding box center [288, 86] width 8 height 8
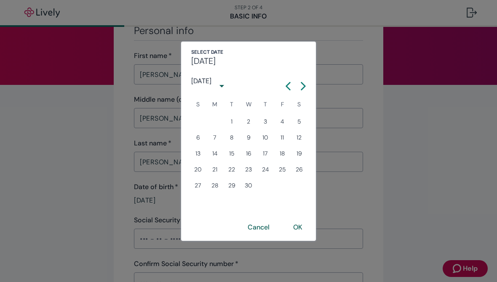
click at [291, 85] on icon "Calendar left arrow" at bounding box center [288, 86] width 8 height 8
click at [285, 87] on icon "Calendar left arrow" at bounding box center [288, 86] width 8 height 8
click at [288, 83] on icon "Calendar left arrow" at bounding box center [288, 85] width 4 height 7
click at [288, 83] on icon "Calendar left arrow" at bounding box center [288, 86] width 8 height 8
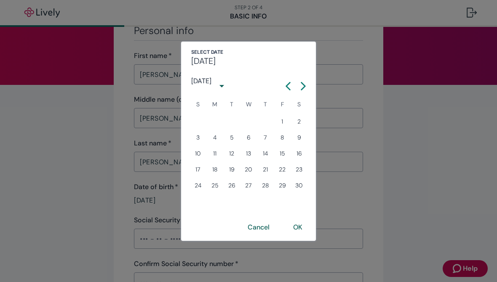
click at [292, 82] on icon "Calendar left arrow" at bounding box center [288, 86] width 8 height 8
click at [291, 82] on icon "Calendar left arrow" at bounding box center [288, 86] width 8 height 8
click at [292, 84] on button "Previous month" at bounding box center [287, 86] width 15 height 15
click at [292, 83] on button "Previous month" at bounding box center [287, 86] width 15 height 15
click at [287, 82] on icon "Calendar left arrow" at bounding box center [288, 86] width 8 height 8
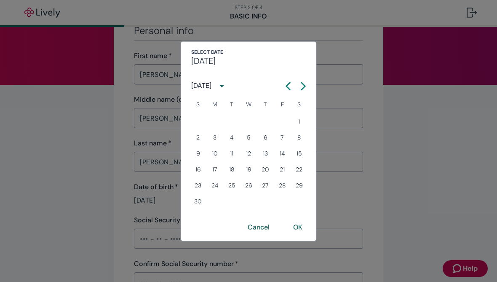
click at [287, 82] on icon "Calendar left arrow" at bounding box center [288, 86] width 8 height 8
click at [288, 82] on icon "Calendar left arrow" at bounding box center [288, 86] width 8 height 8
click at [287, 82] on icon "Calendar left arrow" at bounding box center [288, 86] width 8 height 8
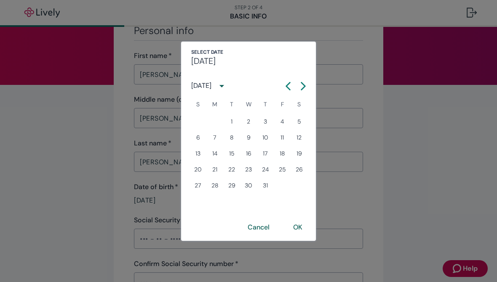
click at [286, 82] on icon "Calendar left arrow" at bounding box center [288, 86] width 8 height 8
click at [287, 83] on icon "Calendar left arrow" at bounding box center [288, 86] width 8 height 8
click at [287, 82] on icon "Calendar left arrow" at bounding box center [288, 86] width 8 height 8
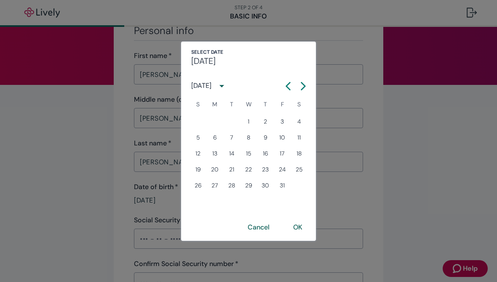
click at [287, 82] on button "Previous month" at bounding box center [287, 86] width 15 height 15
click at [285, 83] on icon "Calendar left arrow" at bounding box center [288, 86] width 8 height 8
click at [287, 82] on icon "Calendar left arrow" at bounding box center [288, 86] width 8 height 8
click at [286, 82] on icon "Calendar left arrow" at bounding box center [288, 86] width 8 height 8
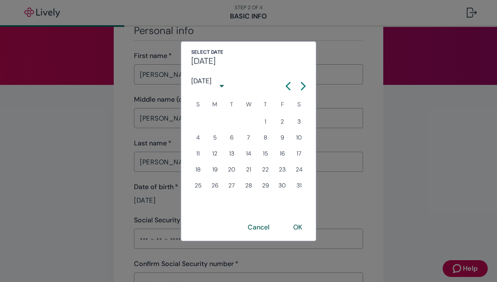
click at [285, 82] on button "Previous month" at bounding box center [287, 86] width 15 height 15
click at [284, 83] on icon "Calendar left arrow" at bounding box center [288, 86] width 8 height 8
click at [283, 83] on button "Previous month" at bounding box center [287, 86] width 15 height 15
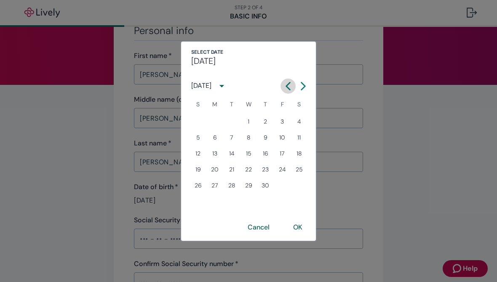
click at [283, 83] on button "Previous month" at bounding box center [287, 86] width 15 height 15
click at [286, 84] on icon "Calendar left arrow" at bounding box center [288, 86] width 8 height 8
click at [284, 83] on icon "Calendar left arrow" at bounding box center [288, 86] width 8 height 8
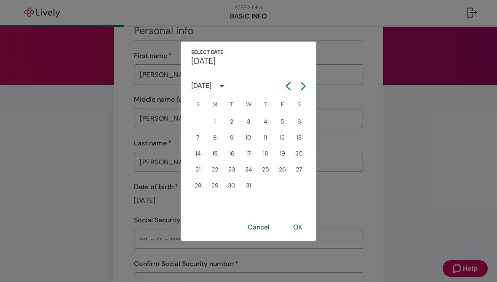
click at [283, 85] on button "Previous month" at bounding box center [287, 86] width 15 height 15
click at [285, 84] on icon "Calendar left arrow" at bounding box center [288, 86] width 8 height 8
click at [284, 84] on icon "Calendar left arrow" at bounding box center [288, 86] width 8 height 8
click at [287, 84] on icon "Calendar left arrow" at bounding box center [288, 85] width 4 height 7
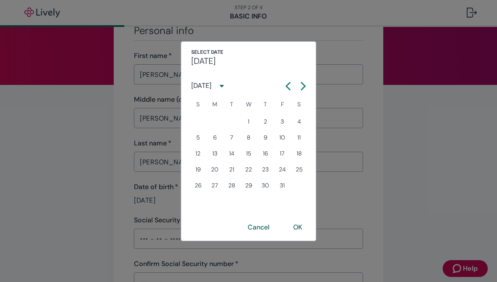
click at [287, 84] on icon "Calendar left arrow" at bounding box center [288, 86] width 8 height 8
click at [287, 85] on icon "Calendar left arrow" at bounding box center [288, 85] width 4 height 7
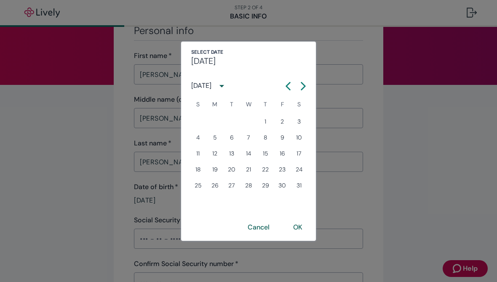
click at [287, 86] on icon "Calendar left arrow" at bounding box center [288, 85] width 4 height 7
click at [286, 86] on icon "Calendar left arrow" at bounding box center [288, 85] width 4 height 7
click at [289, 86] on icon "Calendar left arrow" at bounding box center [288, 86] width 8 height 8
click at [290, 84] on icon "Calendar left arrow" at bounding box center [288, 86] width 8 height 8
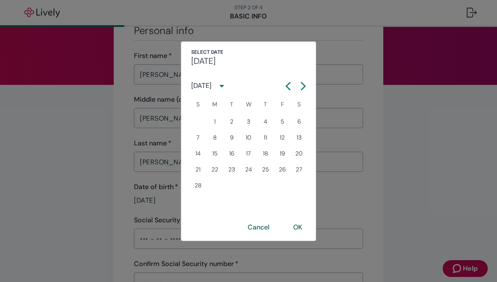
click at [290, 84] on icon "Calendar left arrow" at bounding box center [288, 86] width 8 height 8
click at [287, 82] on icon "Calendar left arrow" at bounding box center [288, 86] width 8 height 8
click at [287, 83] on icon "Calendar left arrow" at bounding box center [288, 86] width 8 height 8
click at [286, 83] on icon "Calendar left arrow" at bounding box center [288, 86] width 8 height 8
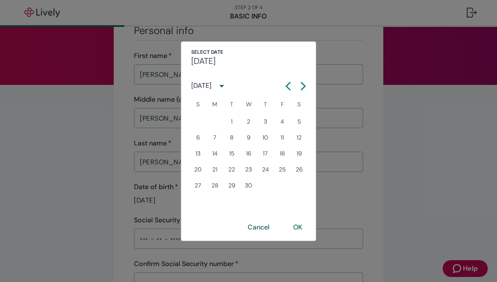
click at [285, 86] on icon "Calendar left arrow" at bounding box center [288, 86] width 8 height 8
click at [287, 85] on icon "Calendar left arrow" at bounding box center [288, 85] width 4 height 7
click at [285, 84] on icon "Calendar left arrow" at bounding box center [288, 86] width 8 height 8
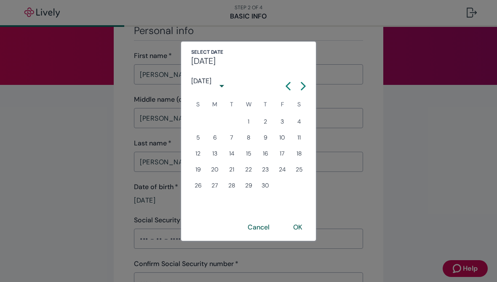
click at [285, 83] on icon "Calendar left arrow" at bounding box center [288, 86] width 8 height 8
click at [285, 85] on icon "Calendar left arrow" at bounding box center [288, 86] width 8 height 8
click at [287, 83] on icon "Calendar left arrow" at bounding box center [288, 86] width 8 height 8
click at [286, 83] on icon "Calendar left arrow" at bounding box center [288, 86] width 8 height 8
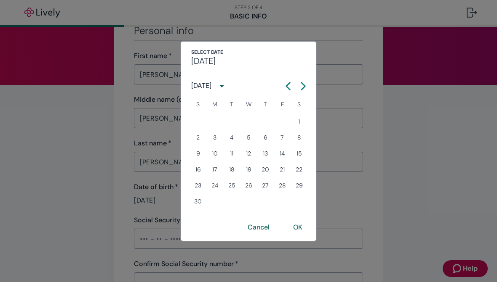
click at [288, 85] on icon "Calendar left arrow" at bounding box center [288, 85] width 4 height 7
click at [289, 85] on icon "Calendar left arrow" at bounding box center [288, 86] width 8 height 8
click at [287, 86] on icon "Calendar left arrow" at bounding box center [288, 85] width 4 height 7
click at [286, 86] on icon "Calendar left arrow" at bounding box center [288, 85] width 4 height 7
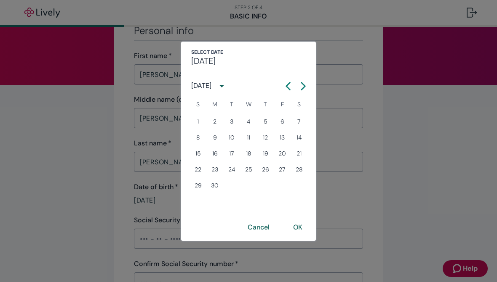
click at [287, 85] on icon "Calendar left arrow" at bounding box center [288, 85] width 4 height 7
click at [286, 85] on icon "Calendar left arrow" at bounding box center [288, 86] width 8 height 8
click at [283, 84] on button "Previous month" at bounding box center [287, 86] width 15 height 15
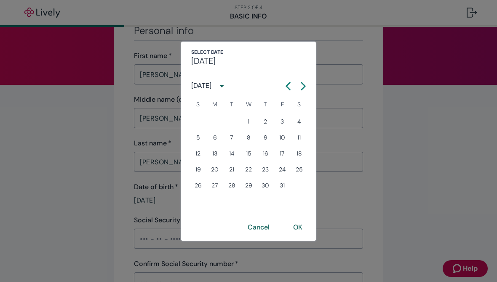
click at [283, 83] on button "Previous month" at bounding box center [287, 86] width 15 height 15
click at [284, 86] on icon "Calendar left arrow" at bounding box center [288, 86] width 8 height 8
click at [284, 85] on icon "Calendar left arrow" at bounding box center [288, 86] width 8 height 8
click at [283, 84] on button "Previous month" at bounding box center [287, 86] width 15 height 15
click at [282, 84] on button "Previous month" at bounding box center [287, 86] width 15 height 15
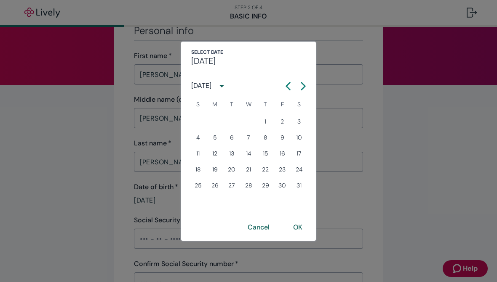
click at [287, 82] on button "Previous month" at bounding box center [287, 86] width 15 height 15
click at [286, 81] on button "Previous month" at bounding box center [287, 86] width 15 height 15
click at [284, 79] on button "Previous month" at bounding box center [287, 86] width 15 height 15
click at [284, 82] on button "Previous month" at bounding box center [287, 86] width 15 height 15
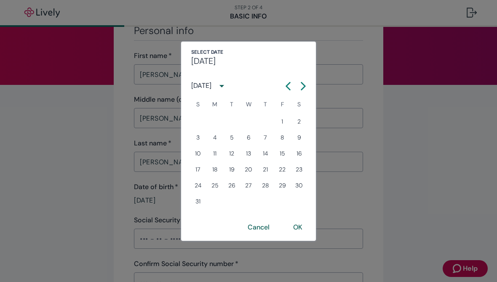
click at [284, 81] on button "Previous month" at bounding box center [287, 86] width 15 height 15
click at [287, 83] on icon "Calendar left arrow" at bounding box center [288, 86] width 8 height 8
click at [286, 83] on icon "Calendar left arrow" at bounding box center [288, 86] width 8 height 8
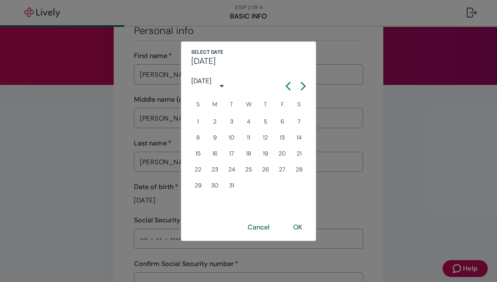
click at [286, 81] on button "Previous month" at bounding box center [287, 86] width 15 height 15
click at [285, 81] on button "Previous month" at bounding box center [287, 86] width 15 height 15
click at [286, 82] on icon "Calendar left arrow" at bounding box center [288, 86] width 8 height 8
click at [285, 82] on button "Previous month" at bounding box center [287, 86] width 15 height 15
click at [284, 85] on icon "Calendar left arrow" at bounding box center [288, 86] width 8 height 8
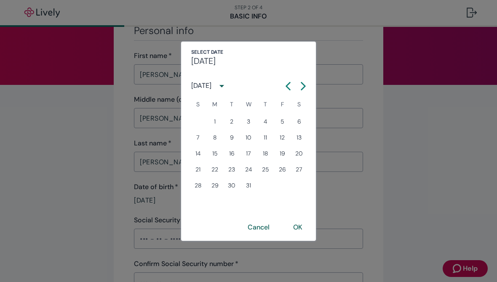
click at [284, 85] on icon "Calendar left arrow" at bounding box center [288, 86] width 8 height 8
click at [283, 82] on button "Previous month" at bounding box center [287, 86] width 15 height 15
click at [284, 83] on icon "Calendar left arrow" at bounding box center [288, 86] width 8 height 8
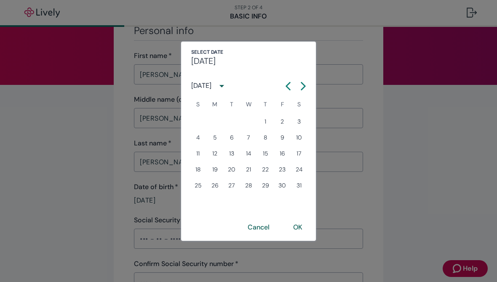
click at [284, 84] on icon "Calendar left arrow" at bounding box center [288, 86] width 8 height 8
click at [289, 83] on icon "Calendar left arrow" at bounding box center [288, 85] width 4 height 7
click at [284, 83] on icon "Calendar left arrow" at bounding box center [288, 86] width 8 height 8
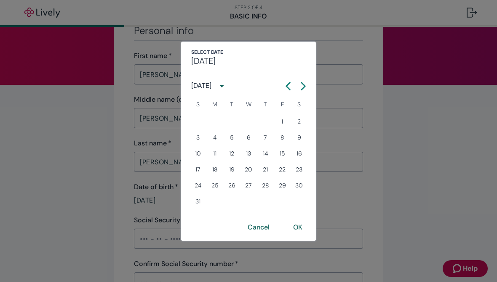
click at [284, 83] on icon "Calendar left arrow" at bounding box center [288, 86] width 8 height 8
click at [282, 83] on button "Previous month" at bounding box center [287, 86] width 15 height 15
click at [283, 84] on button "Previous month" at bounding box center [287, 86] width 15 height 15
click at [282, 83] on button "Previous month" at bounding box center [287, 86] width 15 height 15
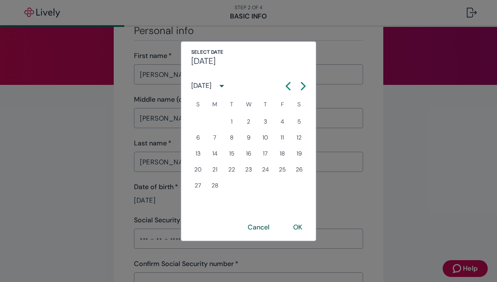
click at [284, 84] on icon "Calendar left arrow" at bounding box center [288, 86] width 8 height 8
click at [282, 88] on button "Previous month" at bounding box center [287, 86] width 15 height 15
click at [284, 84] on icon "Calendar left arrow" at bounding box center [288, 86] width 8 height 8
click at [284, 83] on icon "Calendar left arrow" at bounding box center [288, 86] width 8 height 8
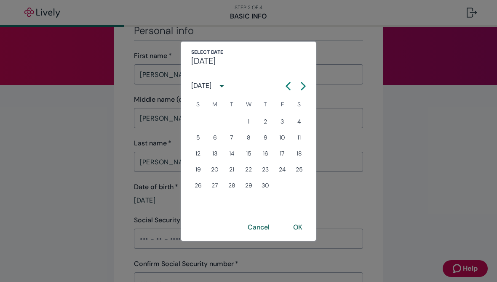
click at [284, 84] on icon "Calendar left arrow" at bounding box center [288, 86] width 8 height 8
click at [285, 83] on icon "Calendar left arrow" at bounding box center [288, 86] width 8 height 8
click at [284, 84] on icon "Calendar left arrow" at bounding box center [288, 86] width 8 height 8
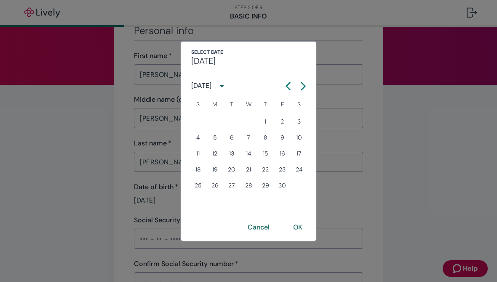
click at [283, 85] on button "Previous month" at bounding box center [287, 86] width 15 height 15
click at [279, 86] on div "March 1965" at bounding box center [248, 86] width 135 height 17
click at [282, 87] on button "Previous month" at bounding box center [287, 86] width 15 height 15
click at [285, 84] on icon "Calendar left arrow" at bounding box center [288, 86] width 8 height 8
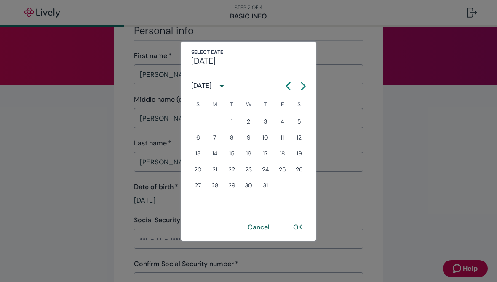
click at [288, 84] on icon "Calendar left arrow" at bounding box center [288, 85] width 4 height 7
click at [283, 85] on button "Previous month" at bounding box center [287, 86] width 15 height 15
click at [292, 82] on button "Previous month" at bounding box center [287, 86] width 15 height 15
click at [289, 85] on icon "Calendar left arrow" at bounding box center [288, 86] width 8 height 8
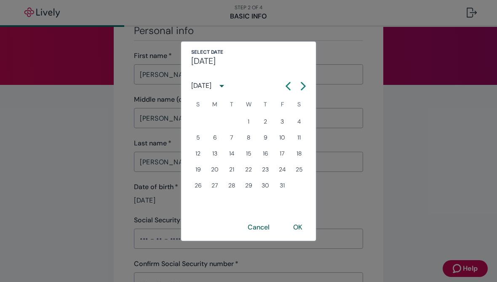
click at [289, 82] on icon "Calendar left arrow" at bounding box center [288, 86] width 8 height 8
click at [288, 82] on icon "Calendar left arrow" at bounding box center [288, 86] width 8 height 8
click at [288, 82] on button "Previous month" at bounding box center [287, 86] width 15 height 15
click at [285, 84] on icon "Calendar left arrow" at bounding box center [288, 86] width 8 height 8
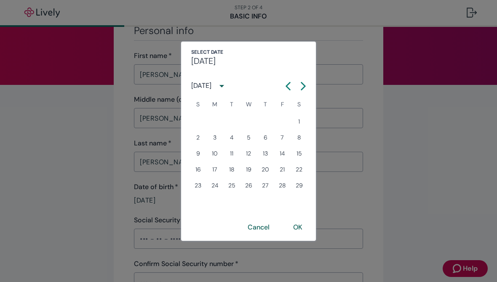
click at [287, 84] on icon "Calendar left arrow" at bounding box center [288, 86] width 8 height 8
click at [286, 85] on icon "Calendar left arrow" at bounding box center [288, 86] width 8 height 8
click at [287, 84] on icon "Calendar left arrow" at bounding box center [288, 86] width 8 height 8
click at [285, 86] on icon "Calendar left arrow" at bounding box center [288, 86] width 8 height 8
click at [284, 83] on icon "Calendar left arrow" at bounding box center [288, 86] width 8 height 8
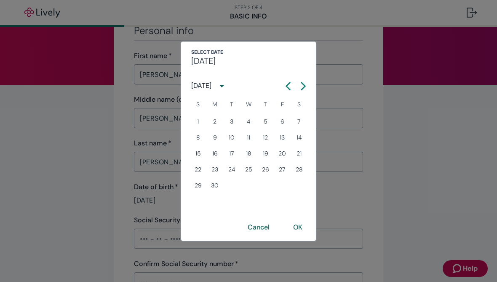
click at [285, 85] on icon "Calendar left arrow" at bounding box center [288, 86] width 8 height 8
click at [290, 80] on button "Previous month" at bounding box center [287, 86] width 15 height 15
click at [287, 85] on icon "Calendar left arrow" at bounding box center [288, 85] width 4 height 7
click at [286, 83] on icon "Calendar left arrow" at bounding box center [288, 86] width 8 height 8
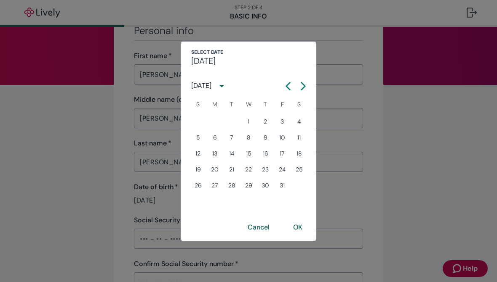
click at [286, 83] on icon "Calendar left arrow" at bounding box center [288, 86] width 8 height 8
click at [286, 84] on icon "Calendar left arrow" at bounding box center [288, 86] width 8 height 8
click at [285, 82] on icon "Calendar left arrow" at bounding box center [288, 86] width 8 height 8
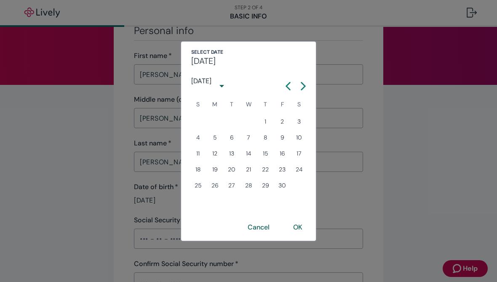
click at [285, 83] on icon "Calendar left arrow" at bounding box center [288, 86] width 8 height 8
click at [285, 84] on icon "Calendar left arrow" at bounding box center [288, 86] width 8 height 8
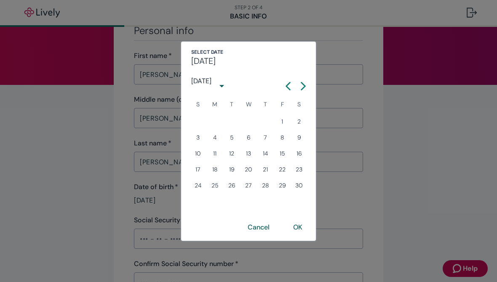
click at [285, 84] on icon "Calendar left arrow" at bounding box center [288, 86] width 8 height 8
click at [284, 84] on icon "Calendar left arrow" at bounding box center [288, 86] width 8 height 8
click at [285, 85] on icon "Calendar left arrow" at bounding box center [288, 86] width 8 height 8
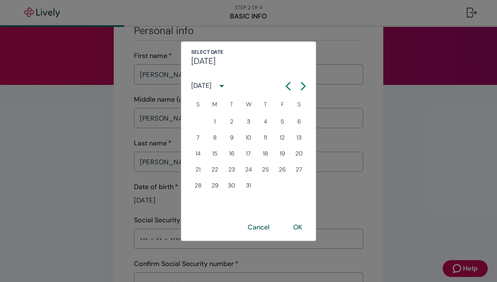
click at [287, 85] on icon "Calendar left arrow" at bounding box center [288, 85] width 4 height 7
click at [288, 82] on icon "Calendar left arrow" at bounding box center [288, 86] width 8 height 8
click at [288, 82] on button "Previous month" at bounding box center [287, 86] width 15 height 15
click at [287, 82] on icon "Calendar left arrow" at bounding box center [288, 86] width 8 height 8
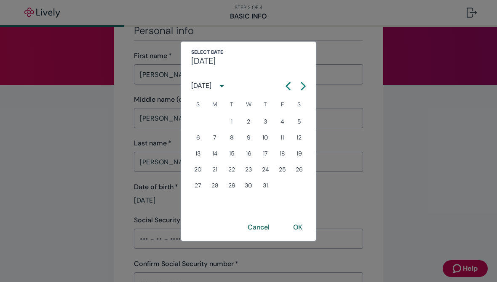
click at [287, 82] on icon "Calendar left arrow" at bounding box center [288, 86] width 8 height 8
click at [286, 84] on icon "Calendar left arrow" at bounding box center [288, 86] width 8 height 8
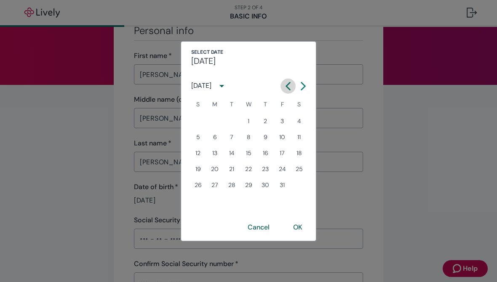
click at [288, 87] on icon "Calendar left arrow" at bounding box center [288, 86] width 8 height 8
click at [289, 84] on icon "Calendar left arrow" at bounding box center [288, 86] width 8 height 8
click at [288, 85] on icon "Calendar left arrow" at bounding box center [288, 86] width 8 height 8
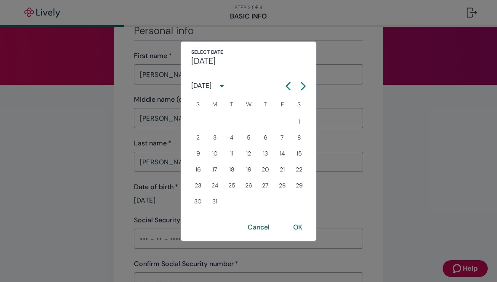
click at [288, 85] on icon "Calendar left arrow" at bounding box center [288, 86] width 8 height 8
click at [289, 85] on icon "Calendar left arrow" at bounding box center [288, 86] width 8 height 8
click at [288, 85] on icon "Calendar left arrow" at bounding box center [288, 85] width 4 height 7
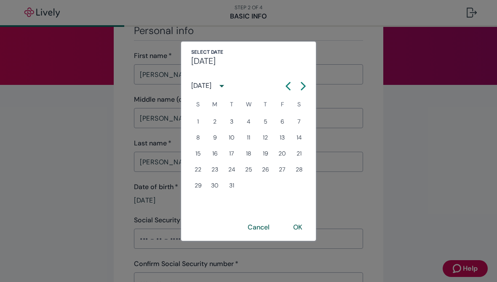
click at [286, 85] on icon "Calendar left arrow" at bounding box center [288, 86] width 8 height 8
click at [285, 85] on icon "Calendar left arrow" at bounding box center [288, 86] width 8 height 8
click at [288, 85] on icon "Calendar left arrow" at bounding box center [288, 86] width 8 height 8
click at [289, 82] on icon "Calendar left arrow" at bounding box center [288, 86] width 8 height 8
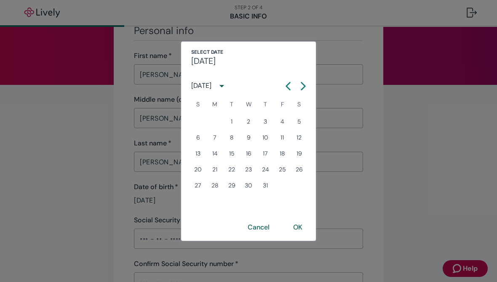
click at [288, 82] on icon "Calendar left arrow" at bounding box center [288, 86] width 8 height 8
click at [286, 86] on icon "Calendar left arrow" at bounding box center [288, 85] width 4 height 7
click at [285, 86] on icon "Calendar left arrow" at bounding box center [288, 86] width 8 height 8
click at [287, 87] on icon "Calendar left arrow" at bounding box center [288, 85] width 4 height 7
click at [287, 86] on icon "Calendar left arrow" at bounding box center [288, 85] width 4 height 7
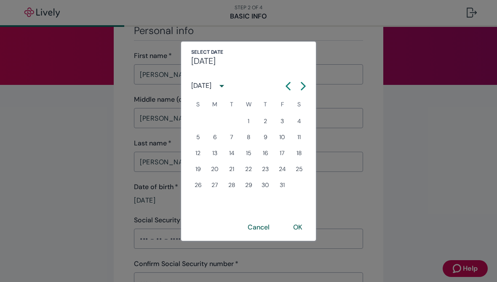
click at [287, 87] on icon "Calendar left arrow" at bounding box center [288, 85] width 4 height 7
click at [284, 85] on icon "Calendar left arrow" at bounding box center [288, 86] width 8 height 8
click at [282, 86] on button "Previous month" at bounding box center [287, 86] width 15 height 15
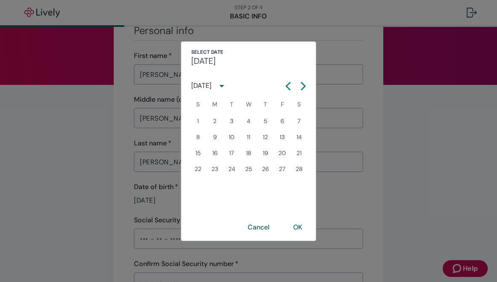
click at [284, 89] on icon "Calendar left arrow" at bounding box center [288, 86] width 8 height 8
click at [284, 84] on icon "Calendar left arrow" at bounding box center [288, 86] width 8 height 8
click at [285, 85] on icon "Calendar left arrow" at bounding box center [288, 86] width 8 height 8
click at [287, 82] on icon "Calendar left arrow" at bounding box center [288, 86] width 8 height 8
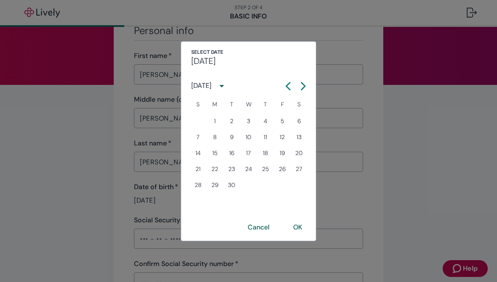
click at [286, 82] on icon "Calendar left arrow" at bounding box center [288, 86] width 8 height 8
click at [300, 230] on button "OK" at bounding box center [297, 228] width 29 height 20
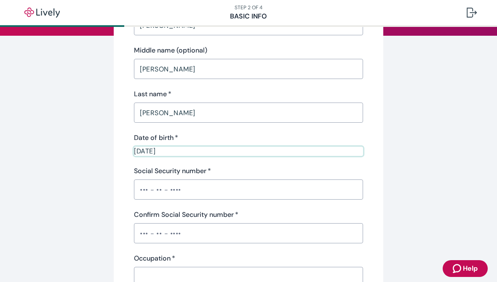
scroll to position [118, 0]
click at [209, 152] on input "08 / 04 / 2007" at bounding box center [248, 151] width 229 height 10
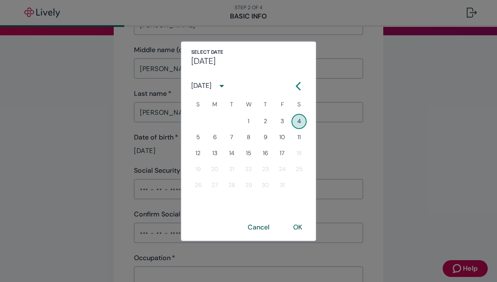
click at [455, 120] on div "Select date Sat, Aug 4 August 2007 S M T W T F S 1 2 3 4 5 6 7 8 9 10 11 12 13 …" at bounding box center [248, 141] width 497 height 282
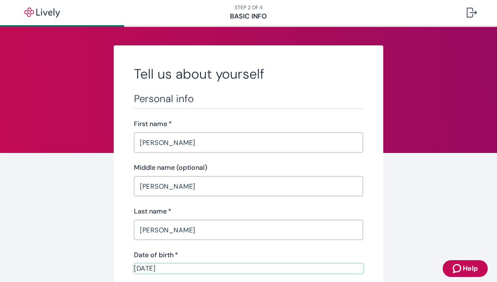
scroll to position [0, 0]
click at [466, 271] on span "Help" at bounding box center [469, 269] width 15 height 10
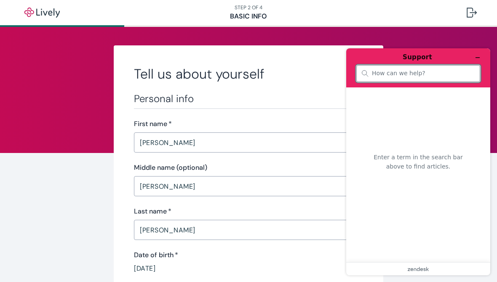
click at [403, 104] on div "Enter a term in the search bar above to find articles." at bounding box center [418, 171] width 106 height 154
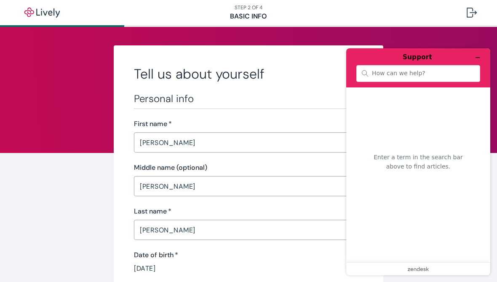
click at [385, 105] on div "Enter a term in the search bar above to find articles." at bounding box center [418, 171] width 106 height 154
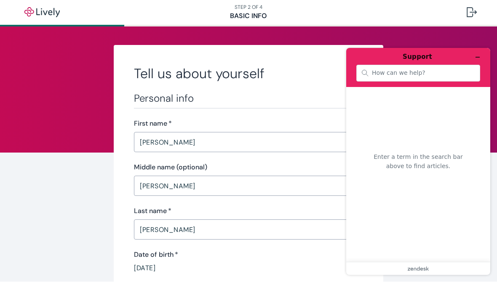
click at [430, 113] on div "Enter a term in the search bar above to find articles." at bounding box center [418, 170] width 106 height 154
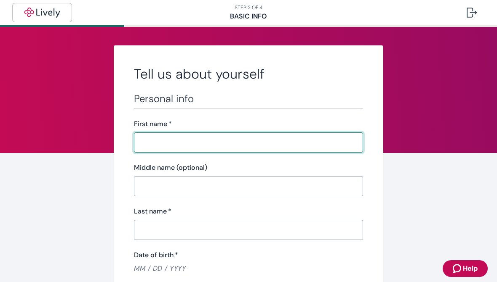
click at [39, 8] on img "button" at bounding box center [42, 13] width 47 height 10
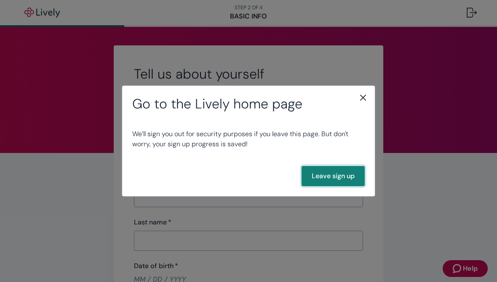
click at [334, 180] on button "Leave sign up" at bounding box center [332, 176] width 63 height 20
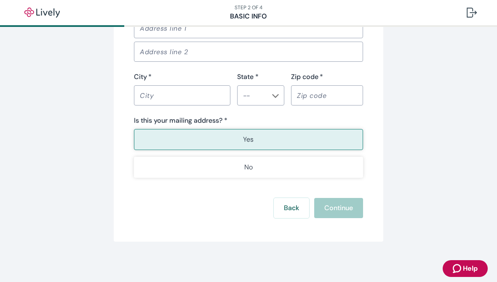
scroll to position [578, 0]
click at [293, 211] on button "Back" at bounding box center [291, 208] width 35 height 20
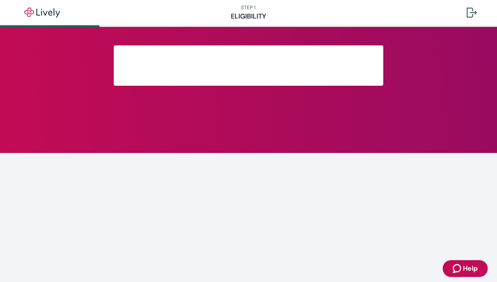
scroll to position [167, 0]
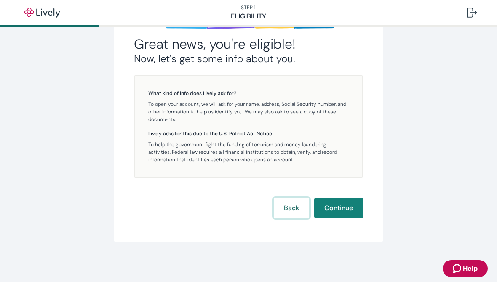
click at [290, 214] on button "Back" at bounding box center [291, 208] width 35 height 20
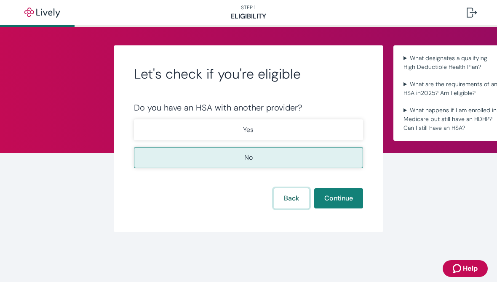
click at [292, 199] on button "Back" at bounding box center [291, 199] width 35 height 20
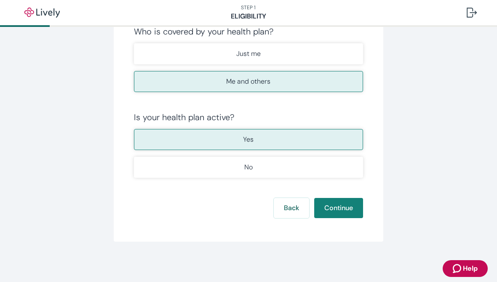
scroll to position [190, 0]
click at [289, 214] on button "Back" at bounding box center [291, 208] width 35 height 20
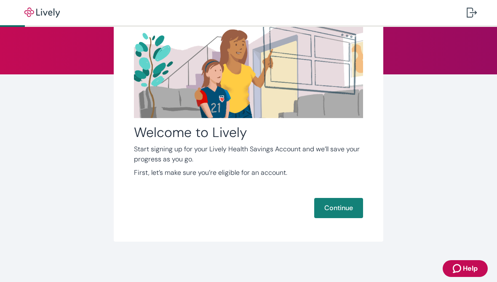
scroll to position [79, 0]
click at [29, 11] on img "button" at bounding box center [42, 13] width 47 height 10
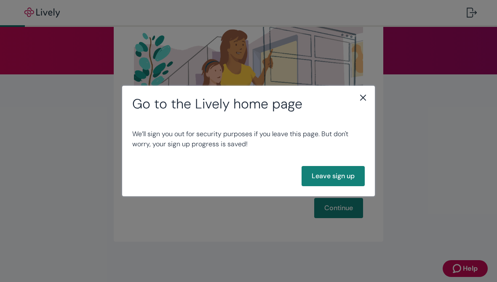
click at [361, 96] on icon "close" at bounding box center [363, 98] width 6 height 6
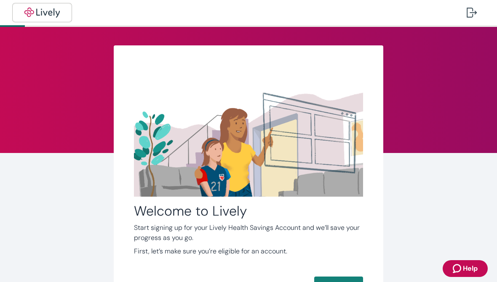
scroll to position [0, 0]
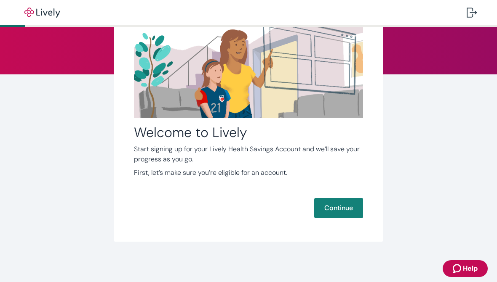
scroll to position [79, 0]
click at [465, 269] on span "Help" at bounding box center [469, 269] width 15 height 10
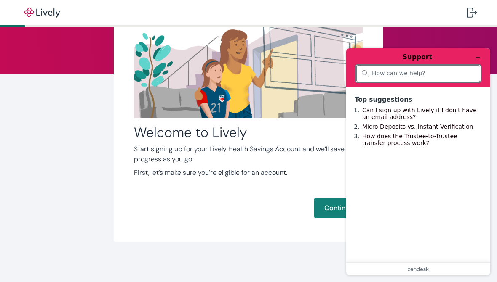
click at [393, 77] on input "search" at bounding box center [423, 74] width 103 height 8
type input "I’m trying to sign into my account! WORST WEBSITE EVER!"
click at [428, 270] on icon "zendesk .cls-1{fill:#03363d;}" at bounding box center [417, 269] width 21 height 4
